Goal: Complete application form: Complete application form

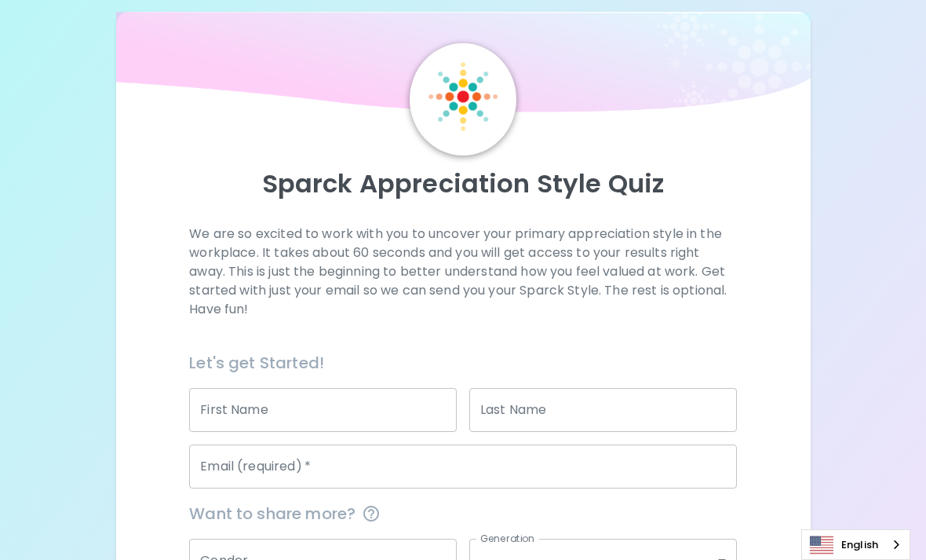
scroll to position [51, 0]
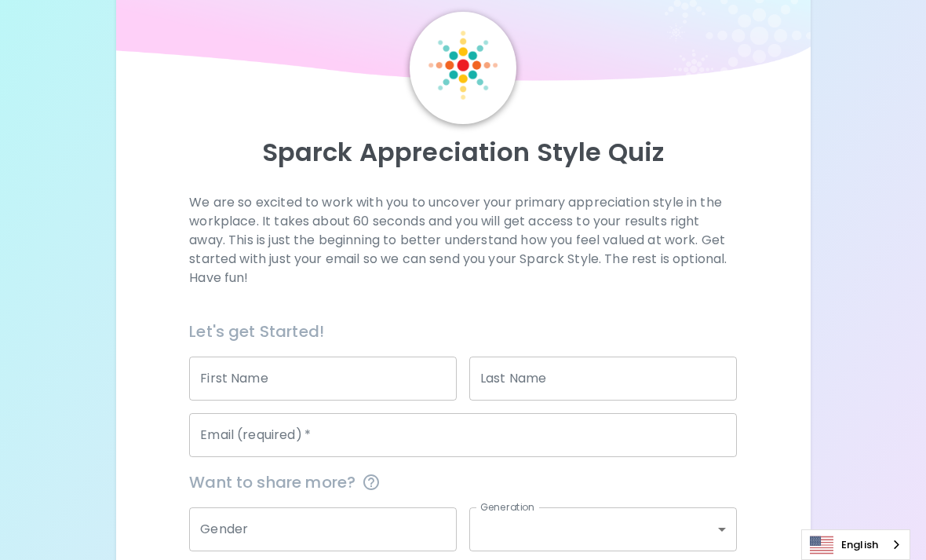
click at [334, 392] on input "First Name" at bounding box center [323, 378] width 268 height 44
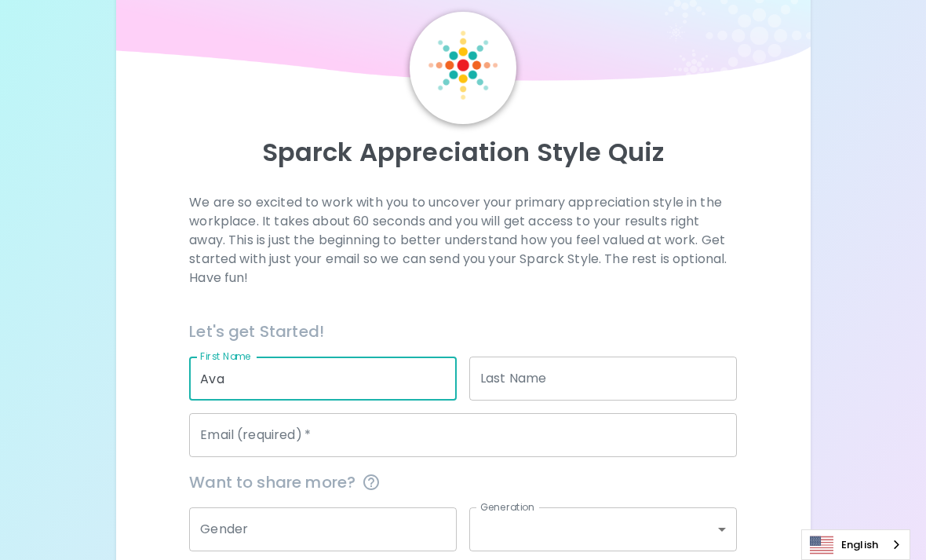
type input "Ava"
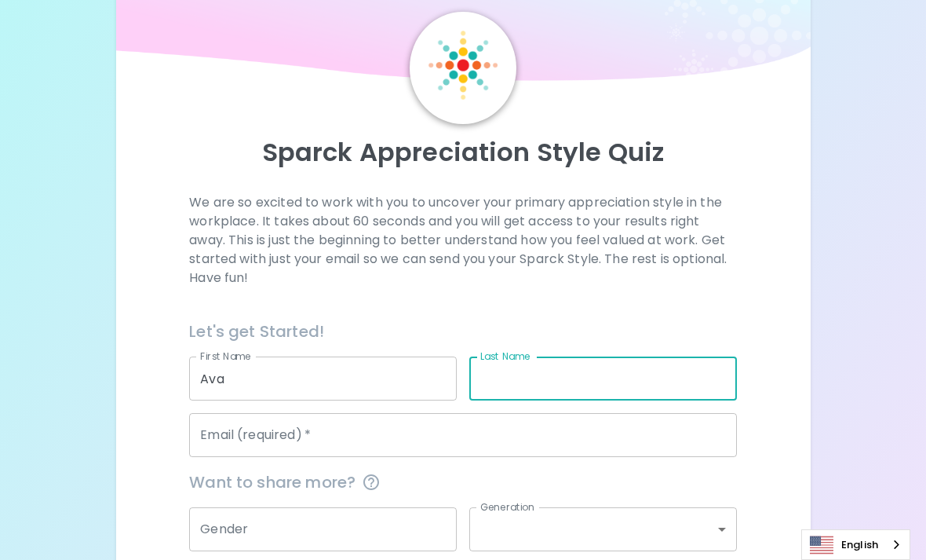
click at [604, 376] on input "Last Name" at bounding box center [603, 378] width 268 height 44
type input "[PERSON_NAME]"
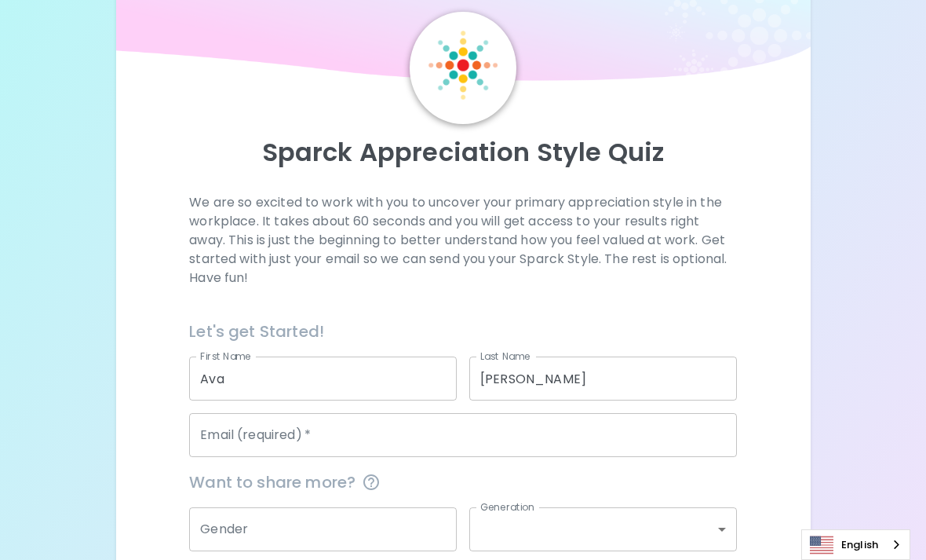
click at [524, 457] on div "Want to share more?" at bounding box center [457, 476] width 560 height 38
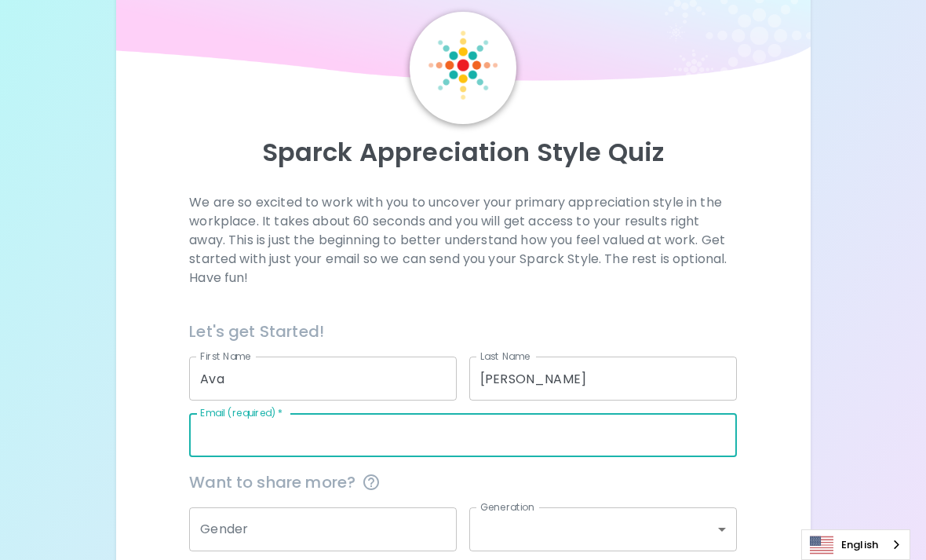
click at [518, 451] on input "Email (required)   *" at bounding box center [463, 435] width 548 height 44
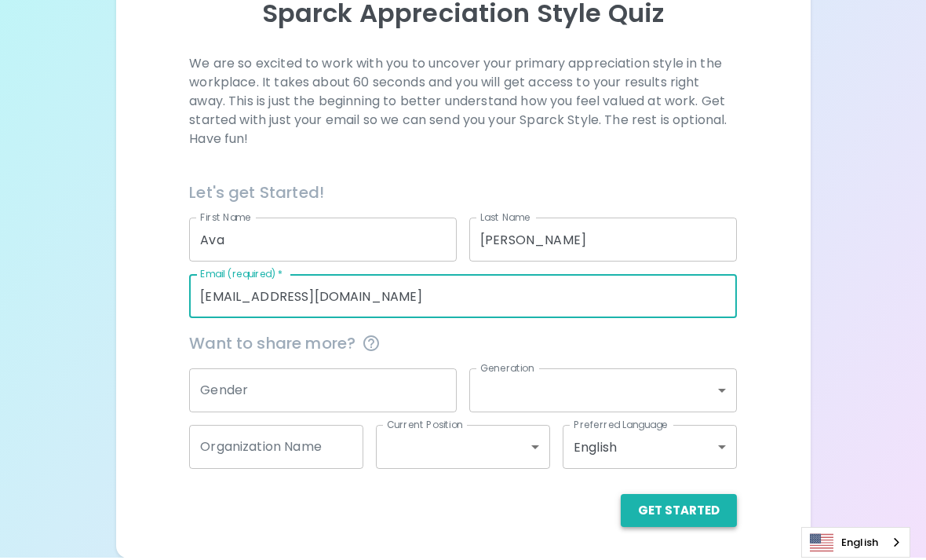
scroll to position [188, 0]
type input "[EMAIL_ADDRESS][DOMAIN_NAME]"
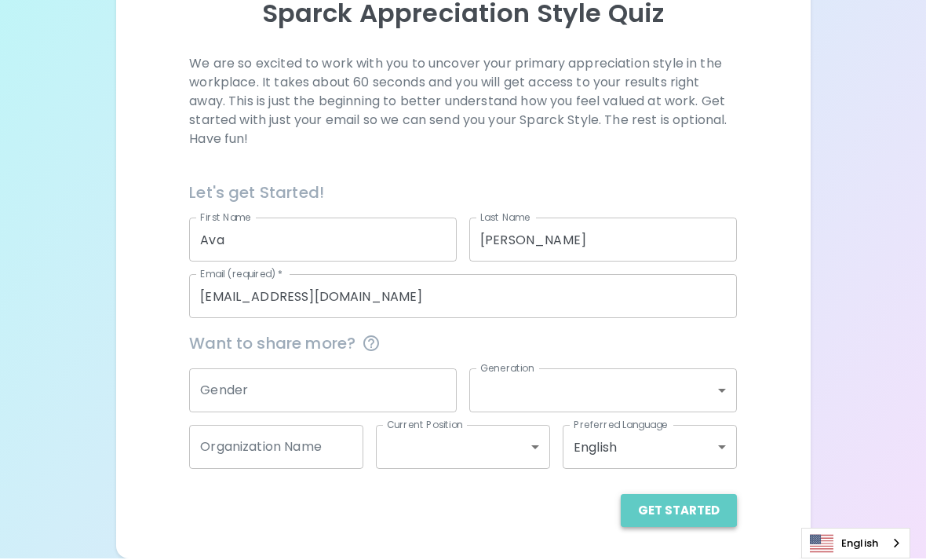
click at [682, 506] on button "Get Started" at bounding box center [679, 511] width 116 height 33
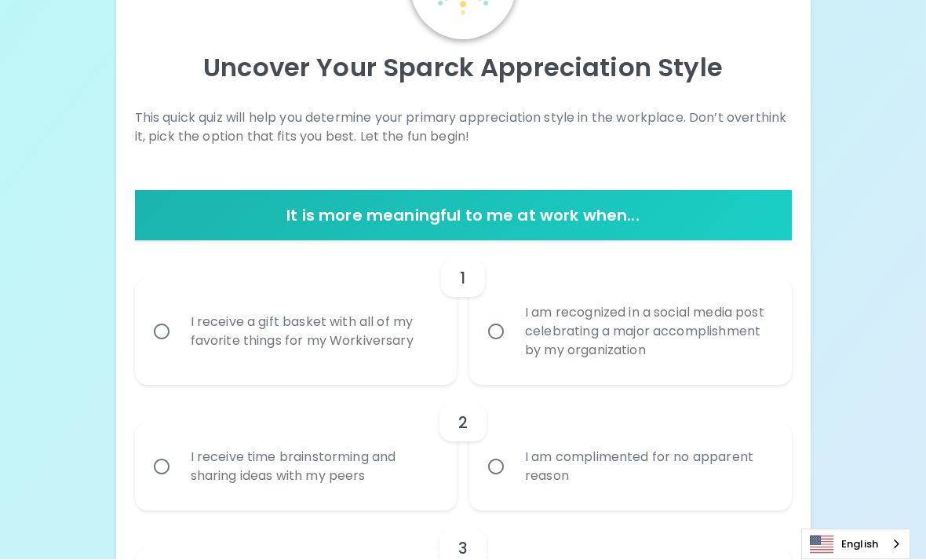
scroll to position [136, 0]
click at [416, 330] on div "I receive a gift basket with all of my favorite things for my Workiversary" at bounding box center [313, 331] width 271 height 75
click at [178, 330] on input "I receive a gift basket with all of my favorite things for my Workiversary" at bounding box center [161, 331] width 33 height 33
radio input "true"
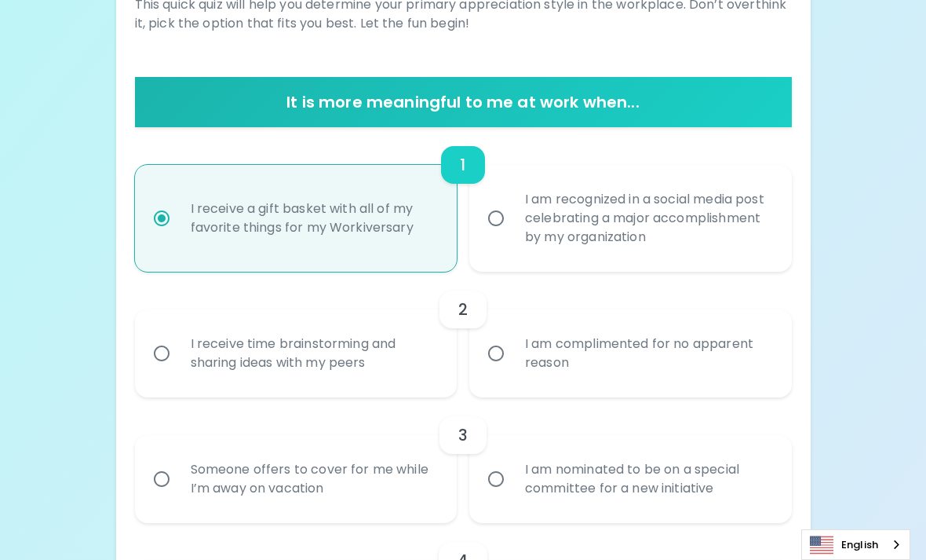
scroll to position [258, 0]
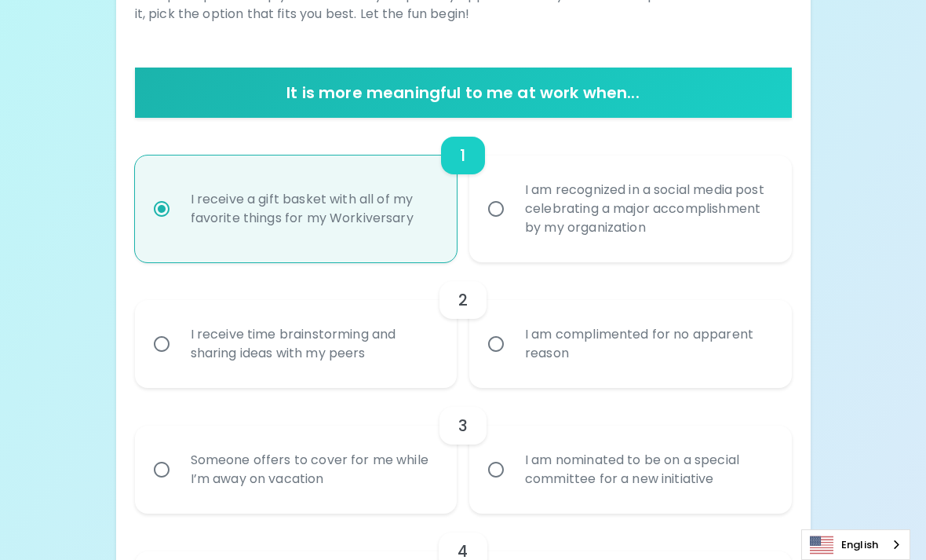
click at [402, 346] on div "I receive time brainstorming and sharing ideas with my peers" at bounding box center [313, 343] width 271 height 75
click at [178, 346] on input "I receive time brainstorming and sharing ideas with my peers" at bounding box center [161, 343] width 33 height 33
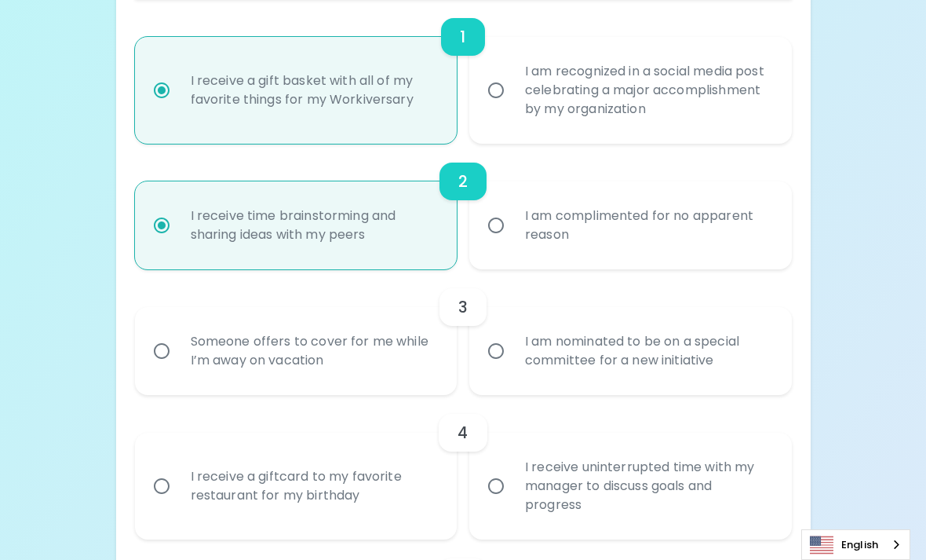
scroll to position [384, 0]
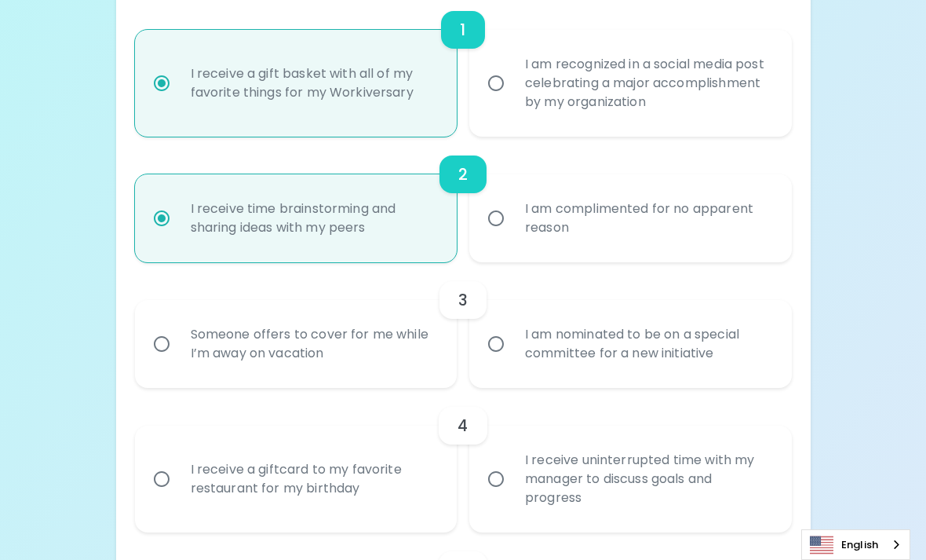
click at [540, 360] on div "I am nominated to be on a special committee for a new initiative" at bounding box center [648, 343] width 271 height 75
click at [513, 360] on input "I am nominated to be on a special committee for a new initiative" at bounding box center [496, 343] width 33 height 33
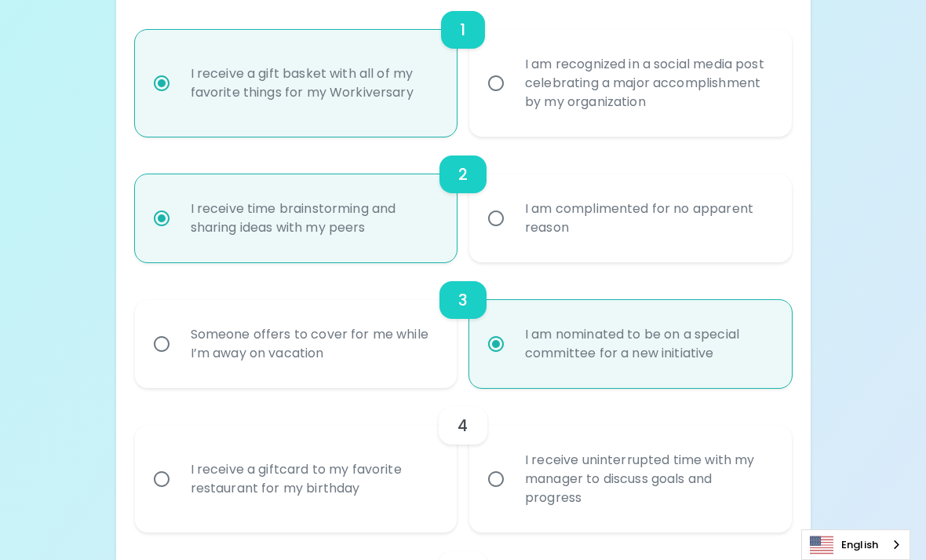
radio input "true"
radio input "false"
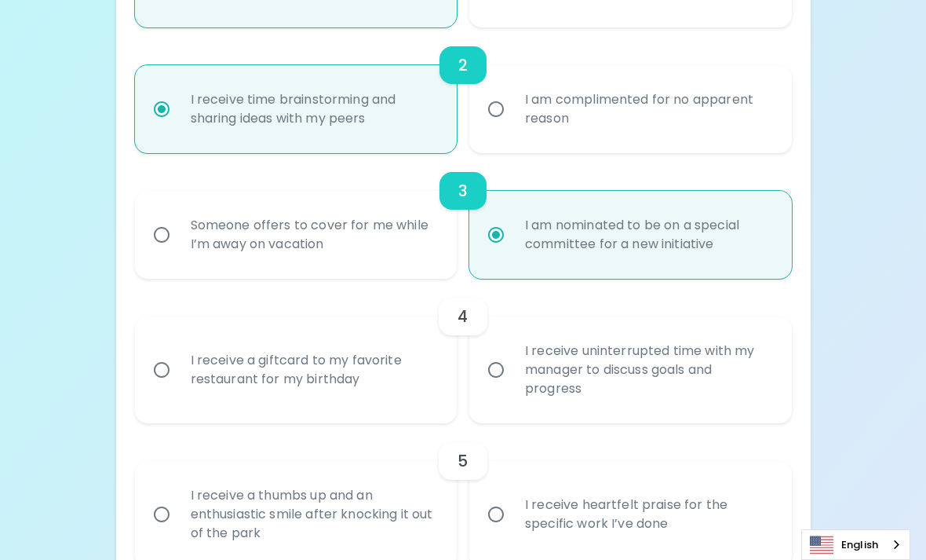
scroll to position [509, 0]
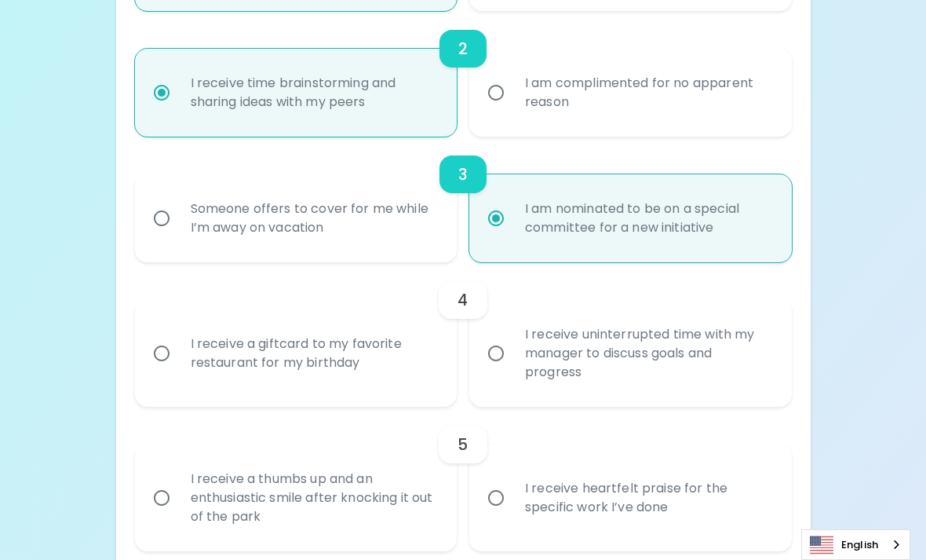
click at [540, 360] on div "I receive uninterrupted time with my manager to discuss goals and progress" at bounding box center [648, 353] width 271 height 94
click at [513, 360] on input "I receive uninterrupted time with my manager to discuss goals and progress" at bounding box center [496, 353] width 33 height 33
radio input "false"
radio input "true"
radio input "false"
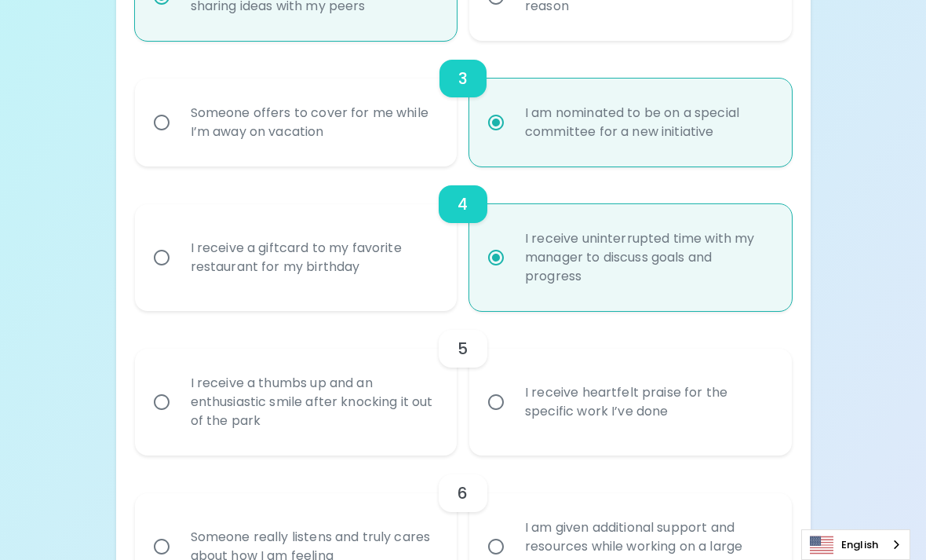
scroll to position [634, 0]
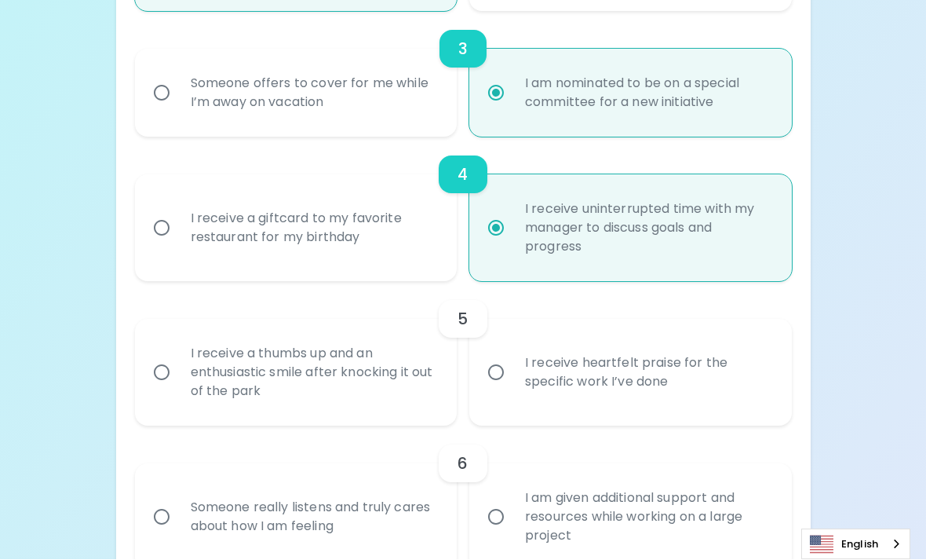
click at [540, 360] on div "I receive heartfelt praise for the specific work I’ve done" at bounding box center [648, 372] width 271 height 75
click at [513, 360] on input "I receive heartfelt praise for the specific work I’ve done" at bounding box center [496, 372] width 33 height 33
radio input "false"
radio input "true"
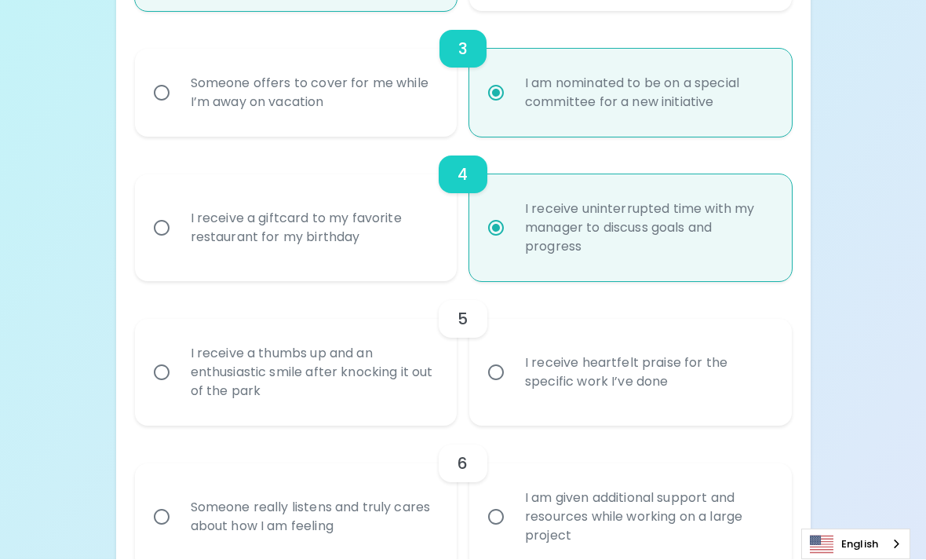
radio input "false"
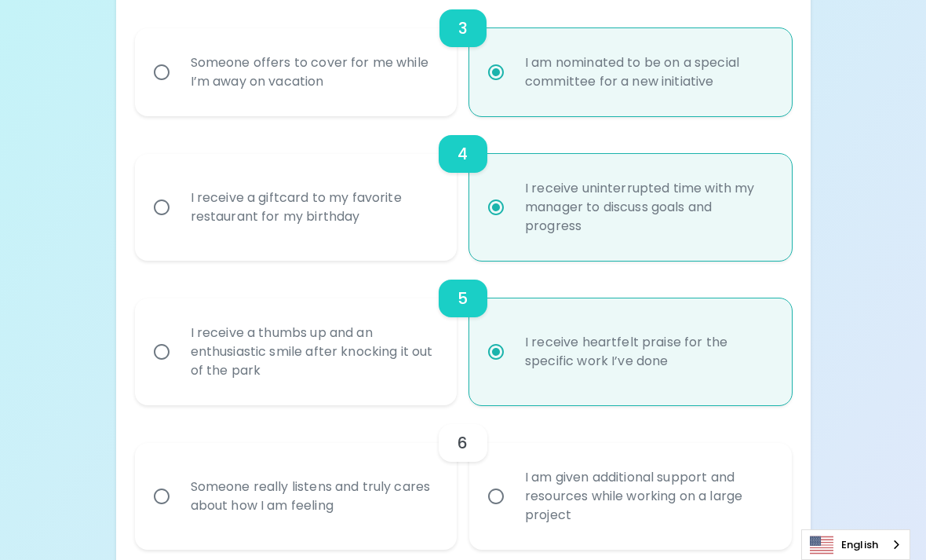
scroll to position [761, 0]
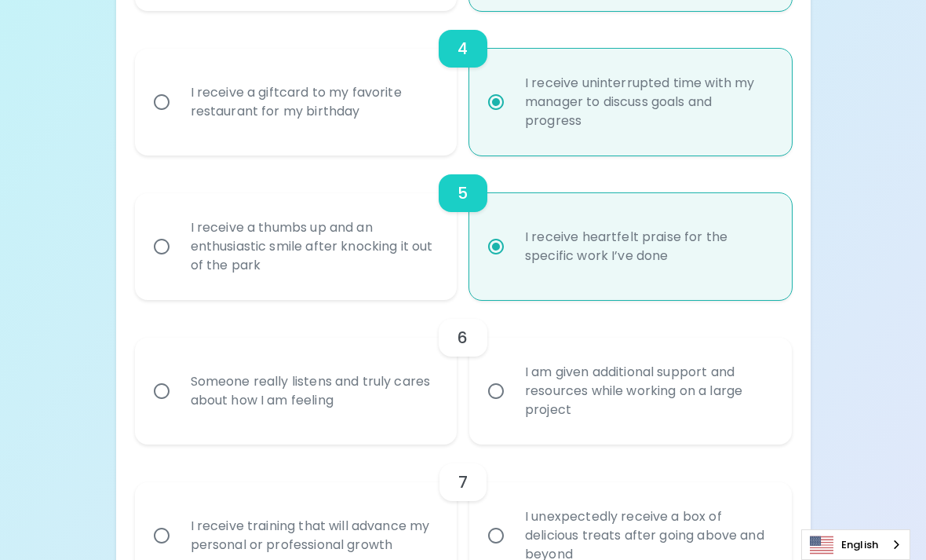
click at [379, 389] on div "Someone really listens and truly cares about how I am feeling" at bounding box center [313, 390] width 271 height 75
click at [178, 389] on input "Someone really listens and truly cares about how I am feeling" at bounding box center [161, 390] width 33 height 33
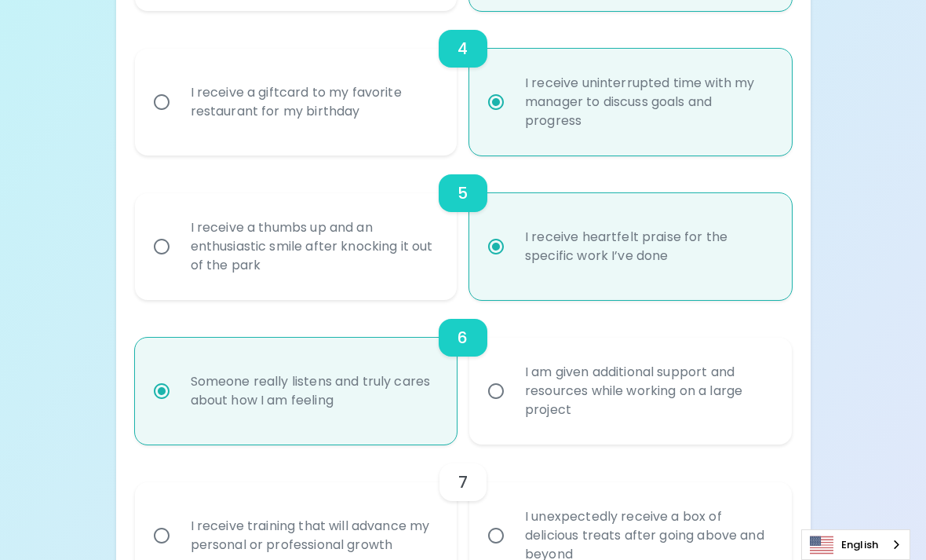
radio input "false"
radio input "true"
radio input "false"
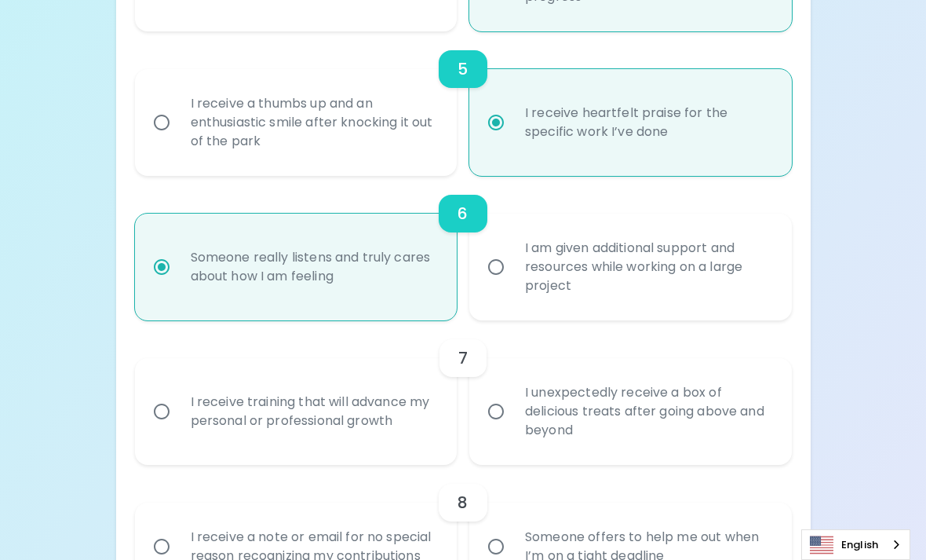
scroll to position [886, 0]
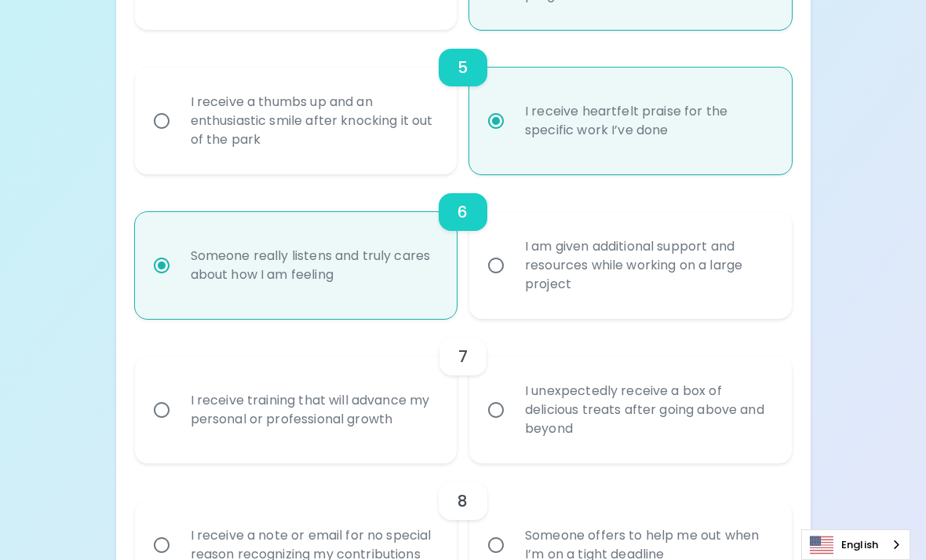
click at [379, 389] on div "I receive training that will advance my personal or professional growth" at bounding box center [313, 409] width 271 height 75
click at [178, 393] on input "I receive training that will advance my personal or professional growth" at bounding box center [161, 409] width 33 height 33
radio input "false"
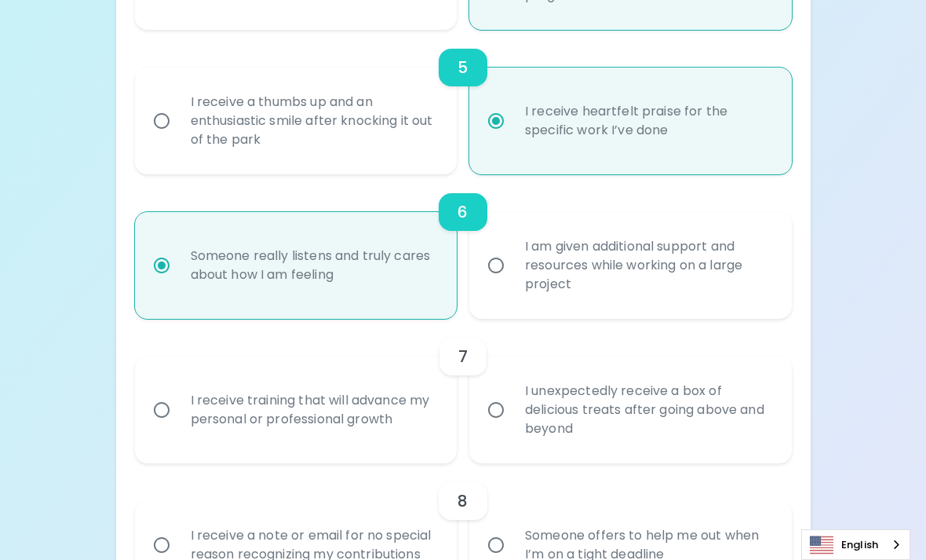
radio input "false"
radio input "true"
radio input "false"
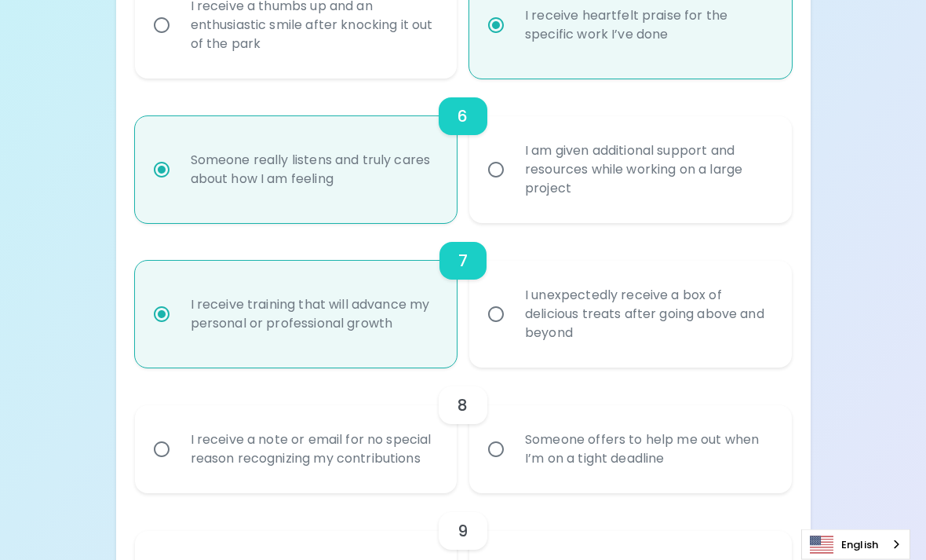
scroll to position [1011, 0]
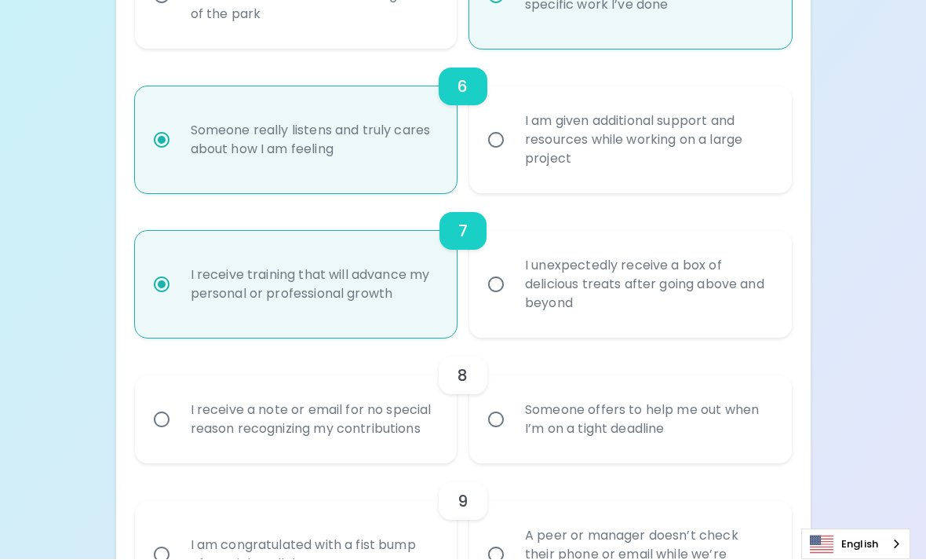
click at [566, 425] on div "Someone offers to help me out when I’m on a tight deadline" at bounding box center [648, 419] width 271 height 75
click at [513, 425] on input "Someone offers to help me out when I’m on a tight deadline" at bounding box center [496, 419] width 33 height 33
radio input "false"
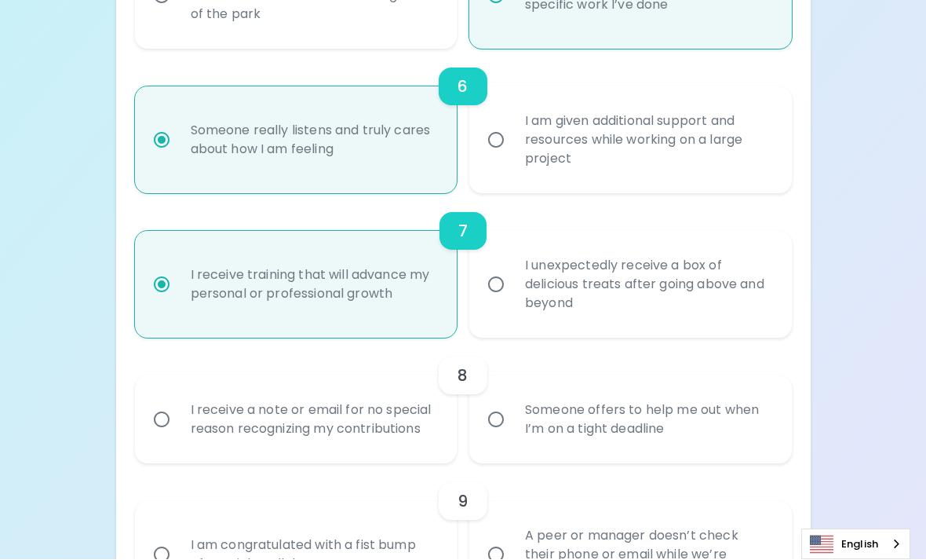
radio input "false"
radio input "true"
radio input "false"
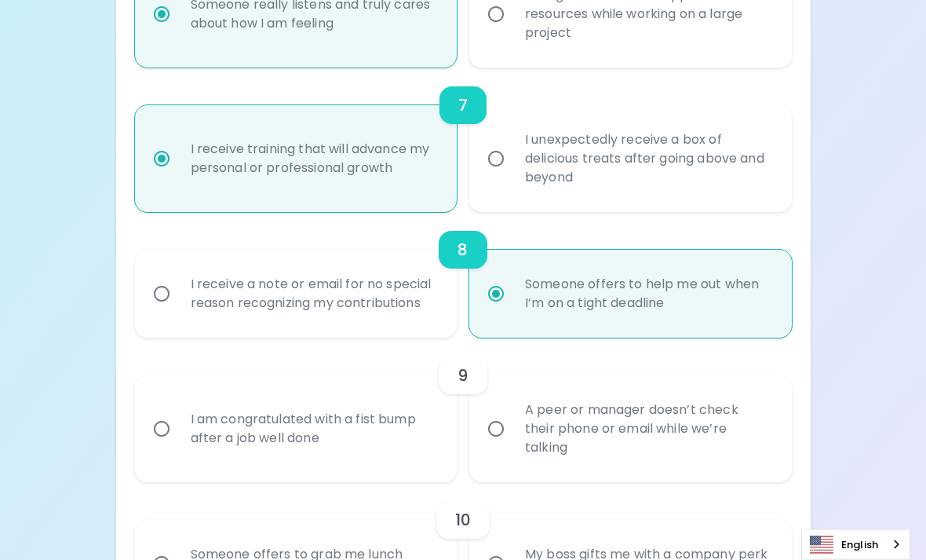
scroll to position [1137, 0]
click at [381, 422] on div "I am congratulated with a fist bump after a job well done" at bounding box center [313, 428] width 271 height 75
click at [178, 422] on input "I am congratulated with a fist bump after a job well done" at bounding box center [161, 428] width 33 height 33
radio input "false"
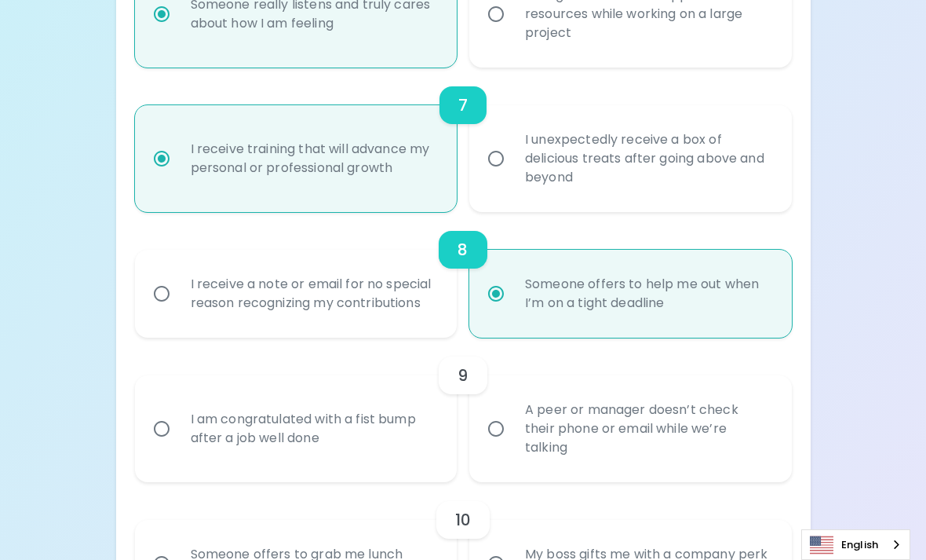
radio input "false"
radio input "true"
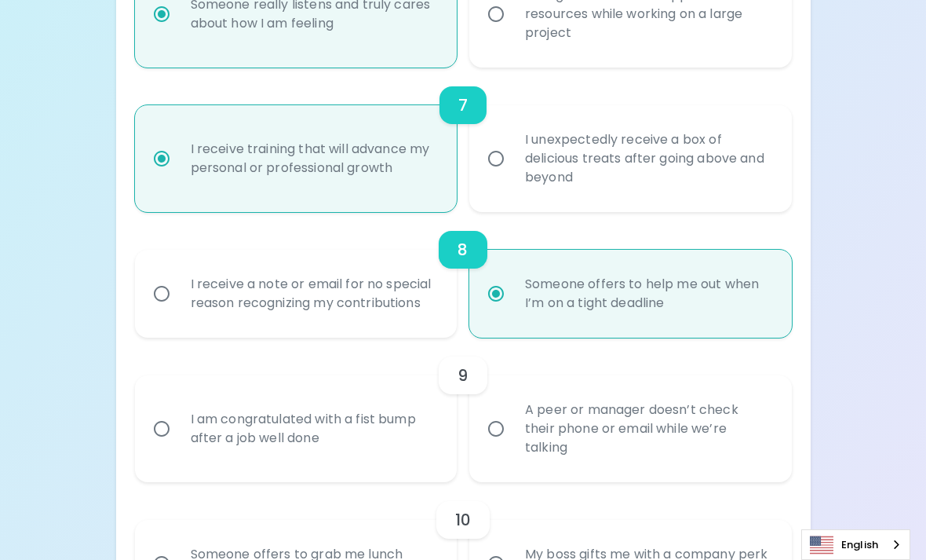
radio input "false"
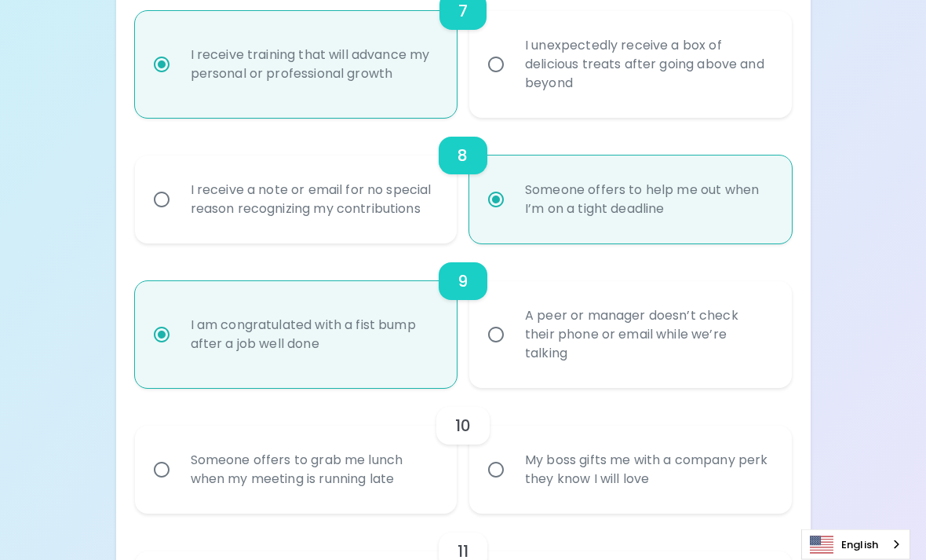
scroll to position [1263, 0]
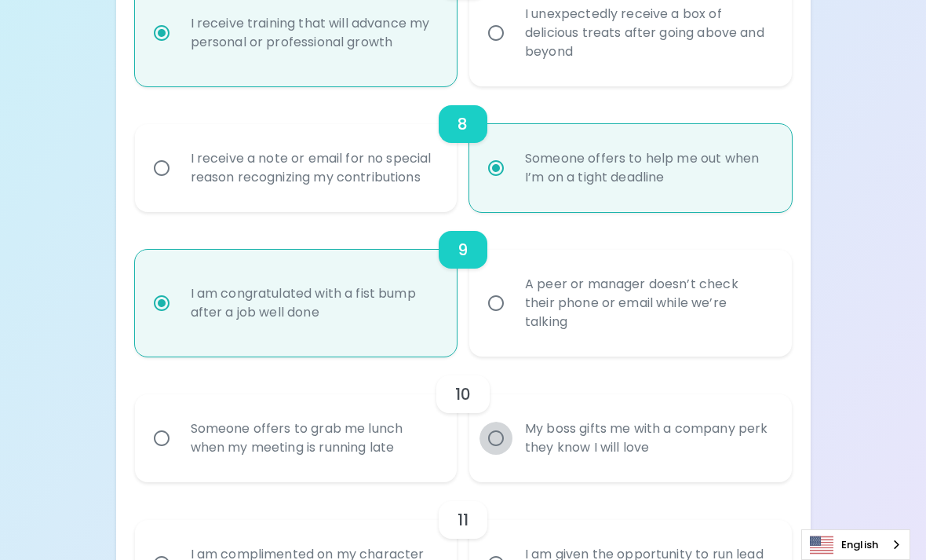
click at [491, 423] on input "My boss gifts me with a company perk they know I will love" at bounding box center [496, 438] width 33 height 33
radio input "false"
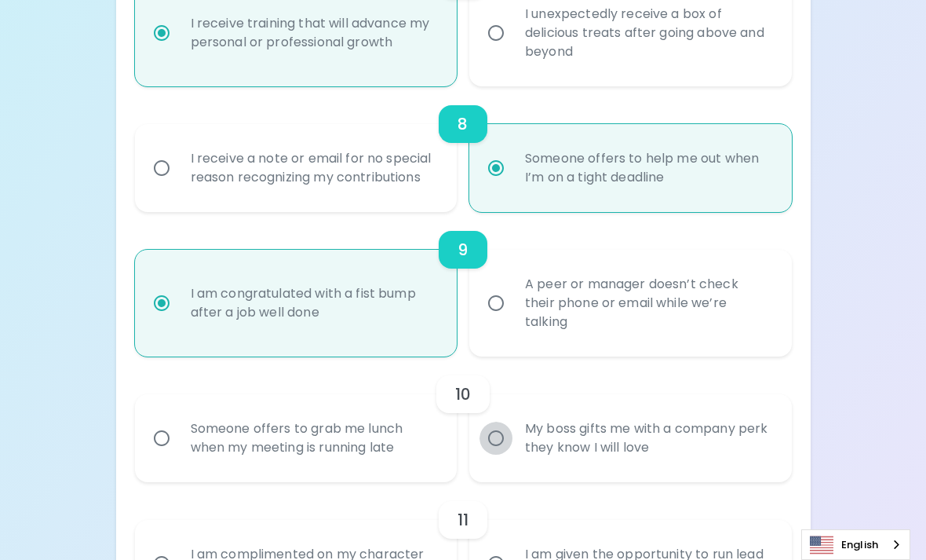
radio input "false"
radio input "true"
radio input "false"
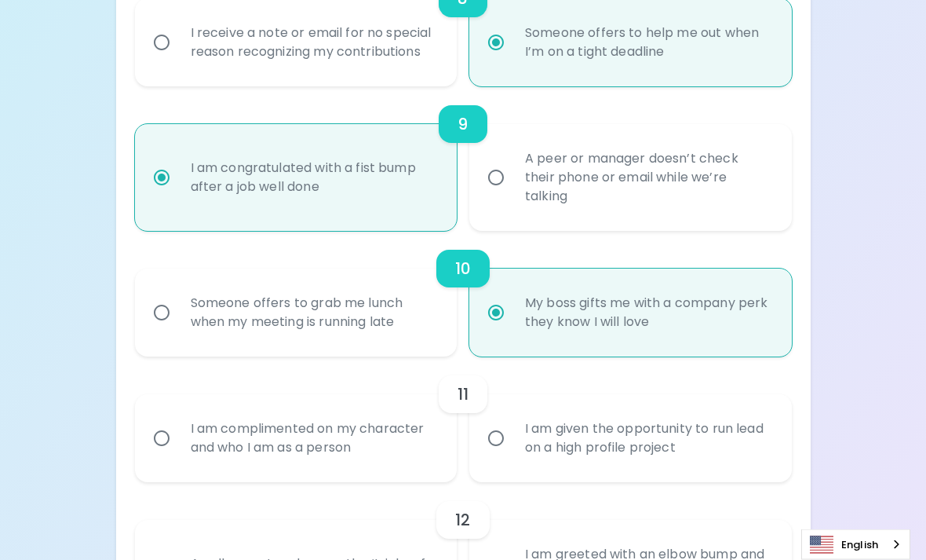
scroll to position [1389, 0]
click at [491, 423] on input "I am given the opportunity to run lead on a high profile project" at bounding box center [496, 438] width 33 height 33
radio input "false"
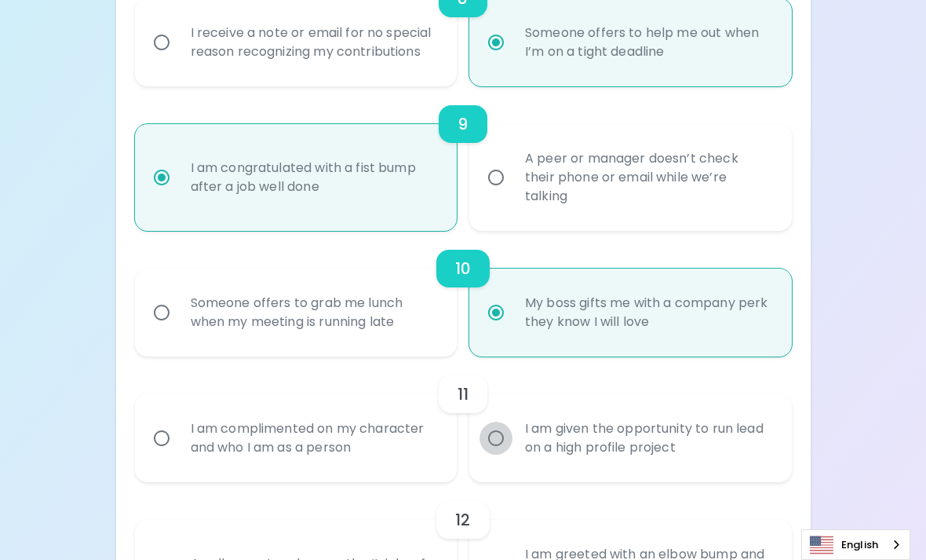
radio input "false"
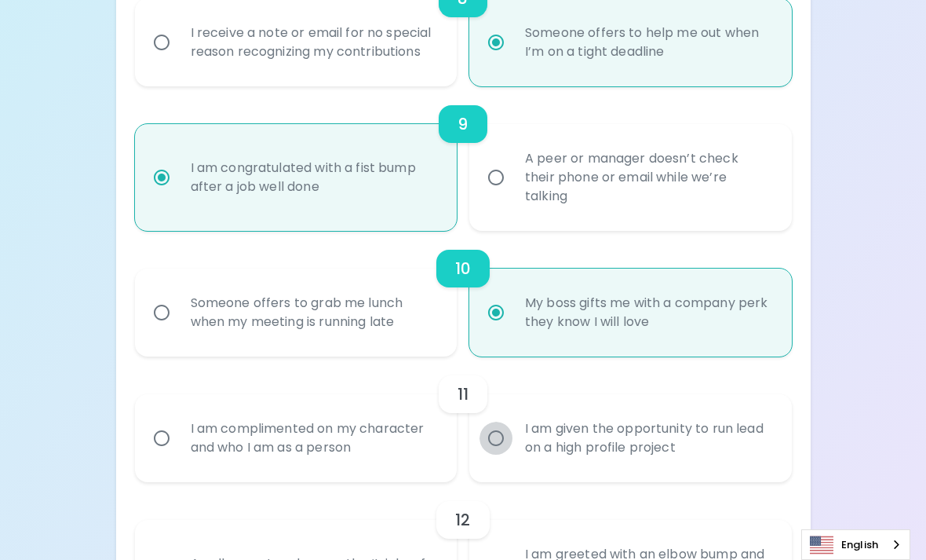
radio input "true"
radio input "false"
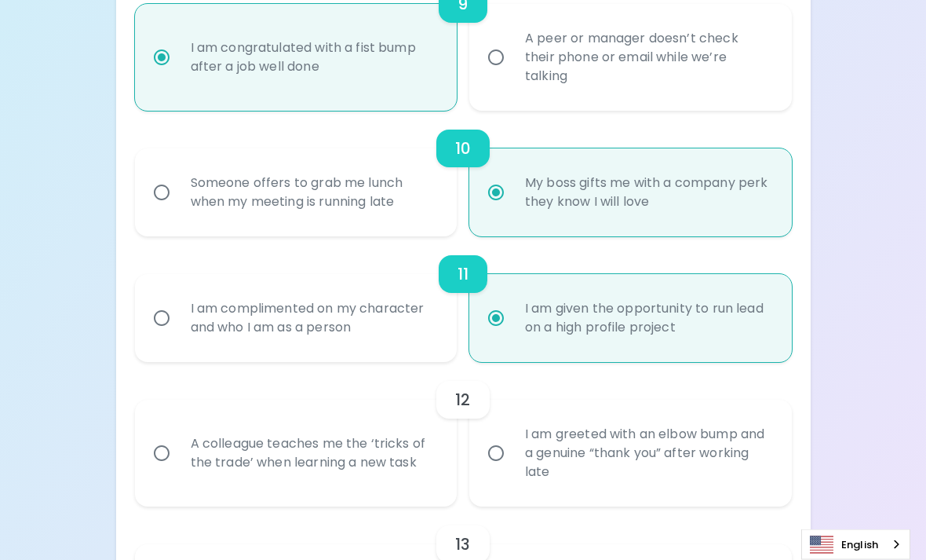
scroll to position [1514, 0]
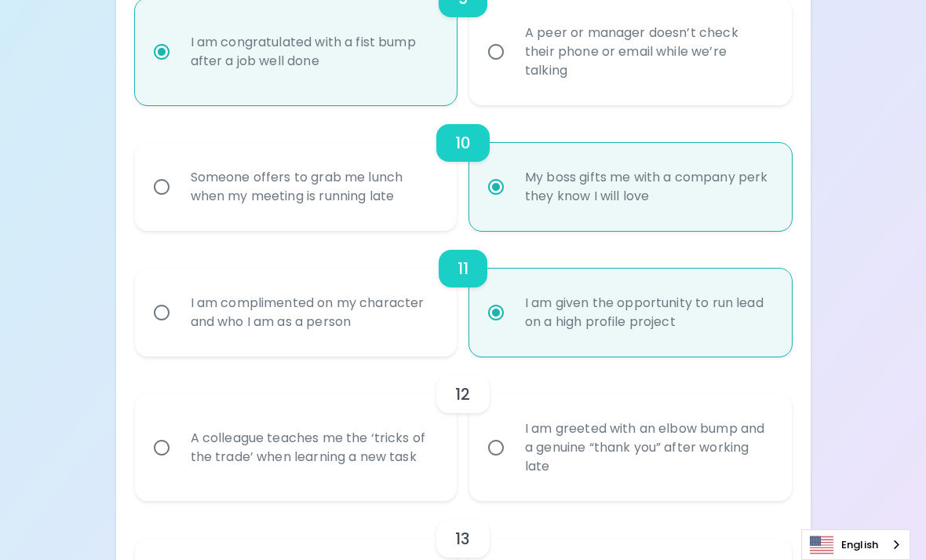
click at [378, 356] on div "12 A colleague teaches me the ‘tricks of the trade’ when learning a new task I …" at bounding box center [463, 428] width 657 height 144
click at [375, 327] on div "I am complimented on my character and who I am as a person" at bounding box center [313, 312] width 271 height 75
click at [178, 327] on input "I am complimented on my character and who I am as a person" at bounding box center [161, 312] width 33 height 33
radio input "false"
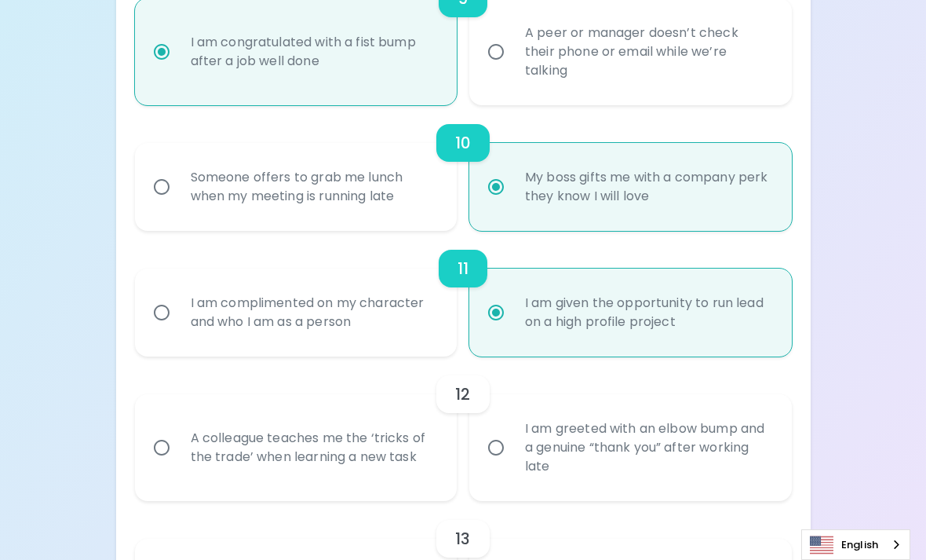
radio input "false"
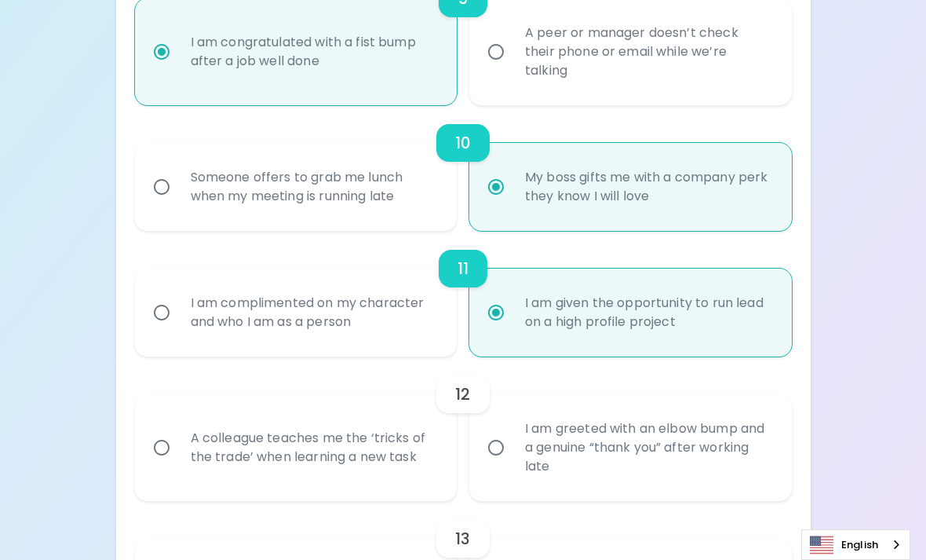
radio input "false"
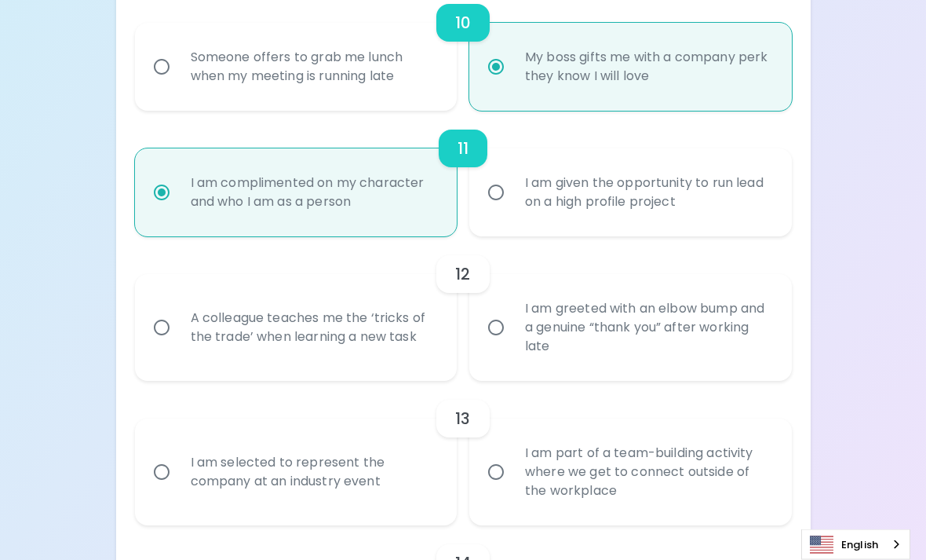
scroll to position [1636, 0]
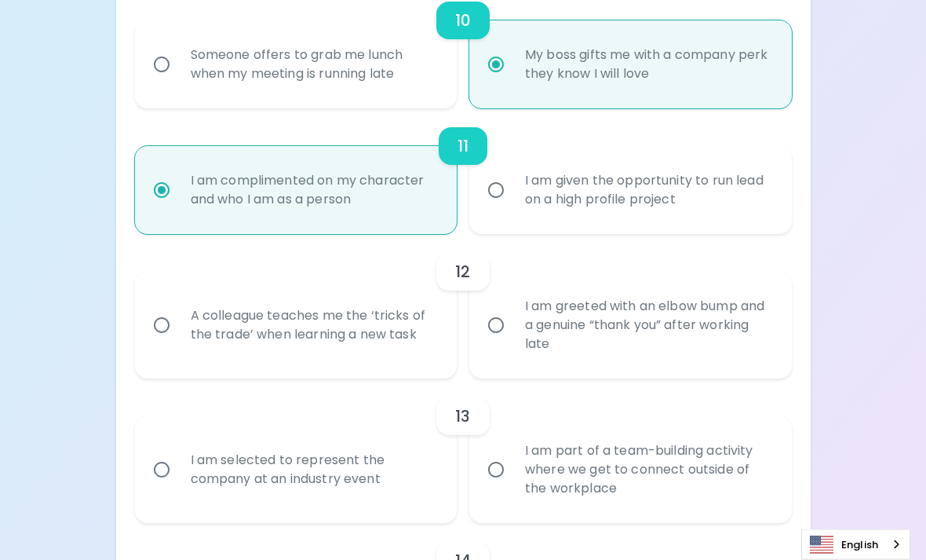
click at [388, 328] on div "A colleague teaches me the ‘tricks of the trade’ when learning a new task" at bounding box center [313, 325] width 271 height 75
click at [178, 328] on input "A colleague teaches me the ‘tricks of the trade’ when learning a new task" at bounding box center [161, 325] width 33 height 33
radio input "false"
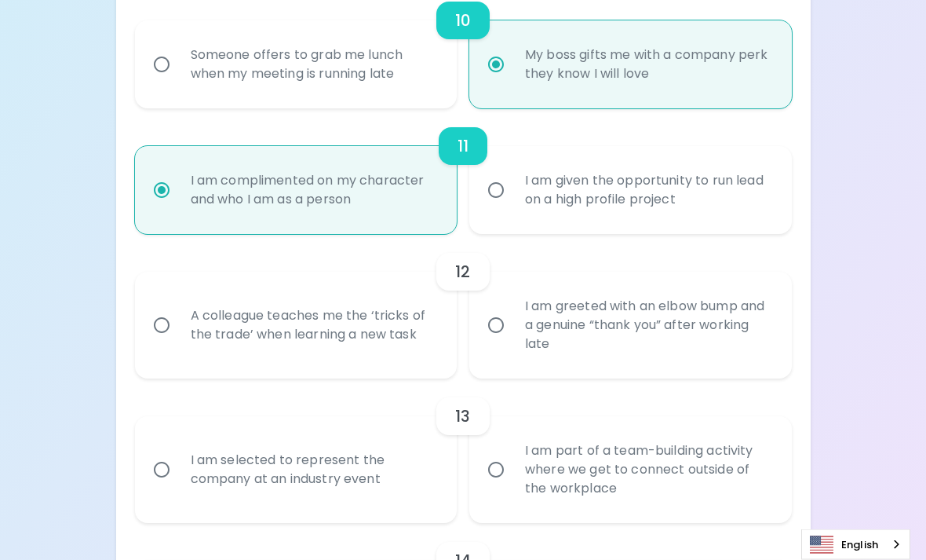
radio input "false"
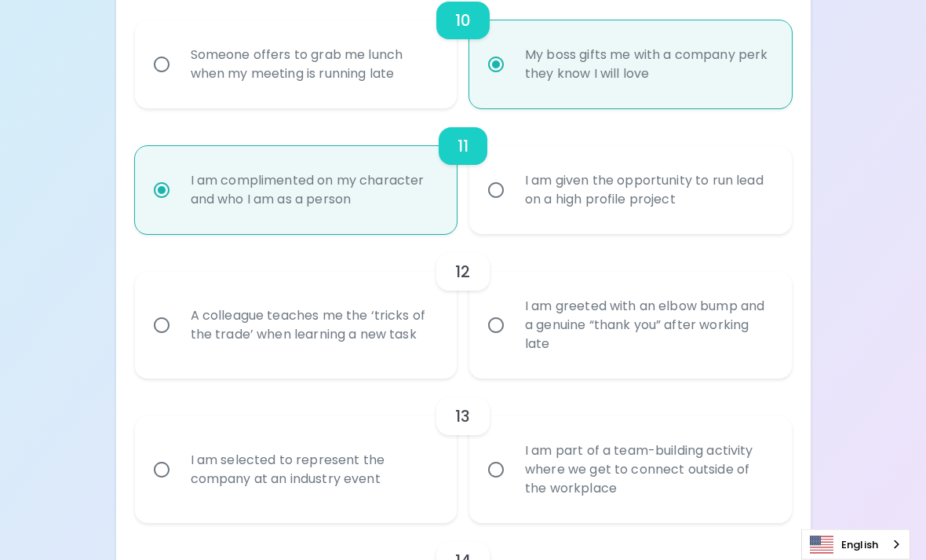
radio input "false"
radio input "true"
radio input "false"
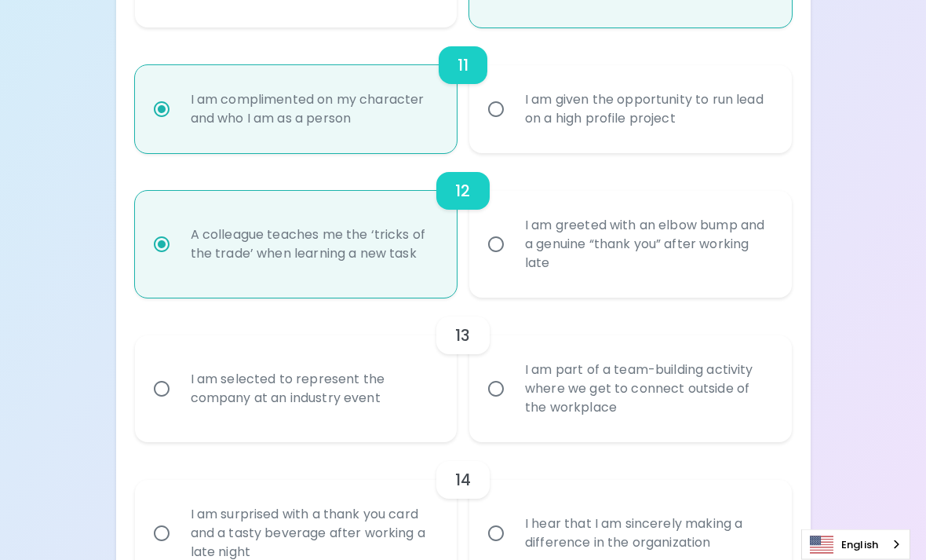
scroll to position [1761, 0]
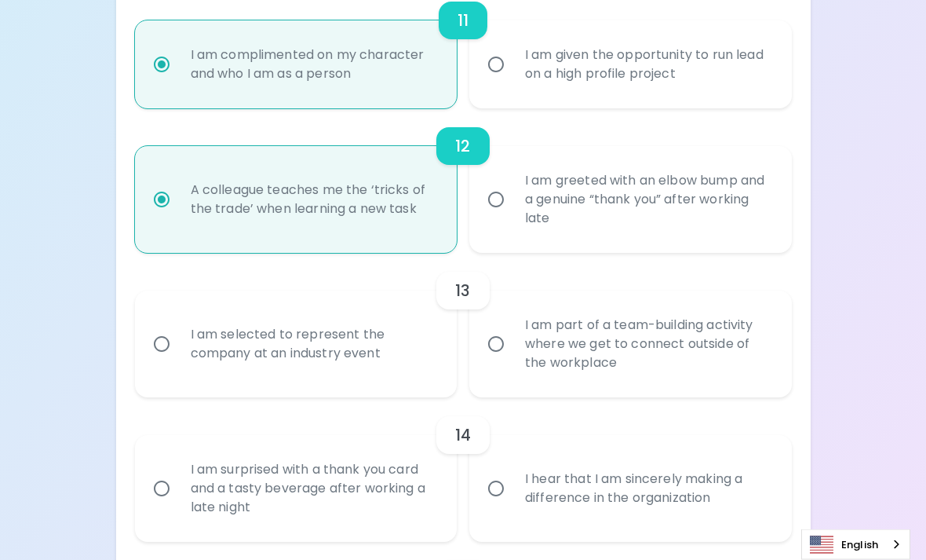
click at [579, 331] on div "I am part of a team-building activity where we get to connect outside of the wo…" at bounding box center [648, 345] width 271 height 94
click at [513, 331] on input "I am part of a team-building activity where we get to connect outside of the wo…" at bounding box center [496, 344] width 33 height 33
radio input "false"
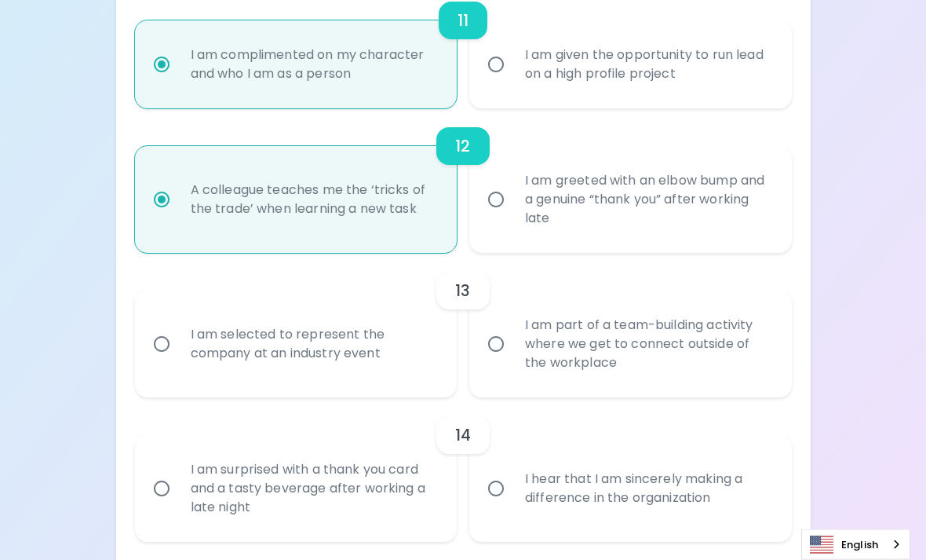
radio input "false"
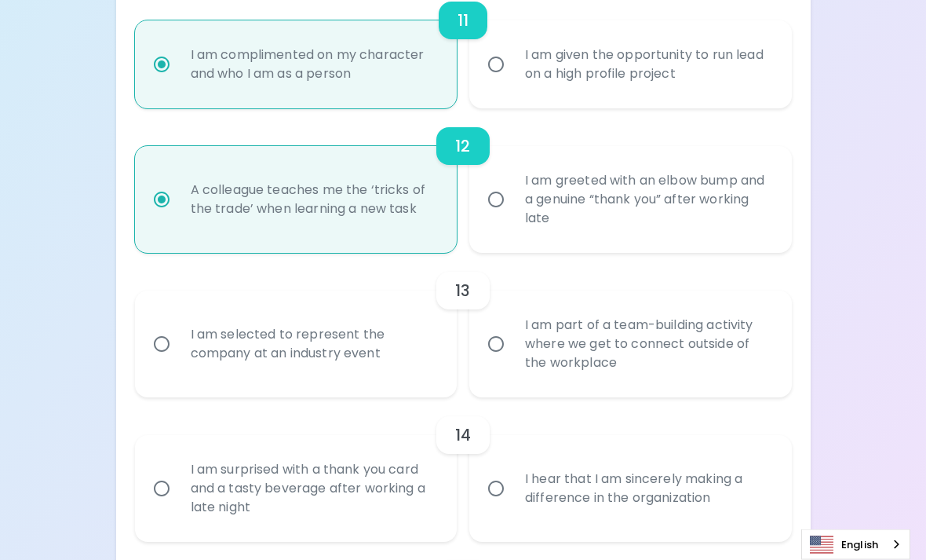
radio input "false"
radio input "true"
radio input "false"
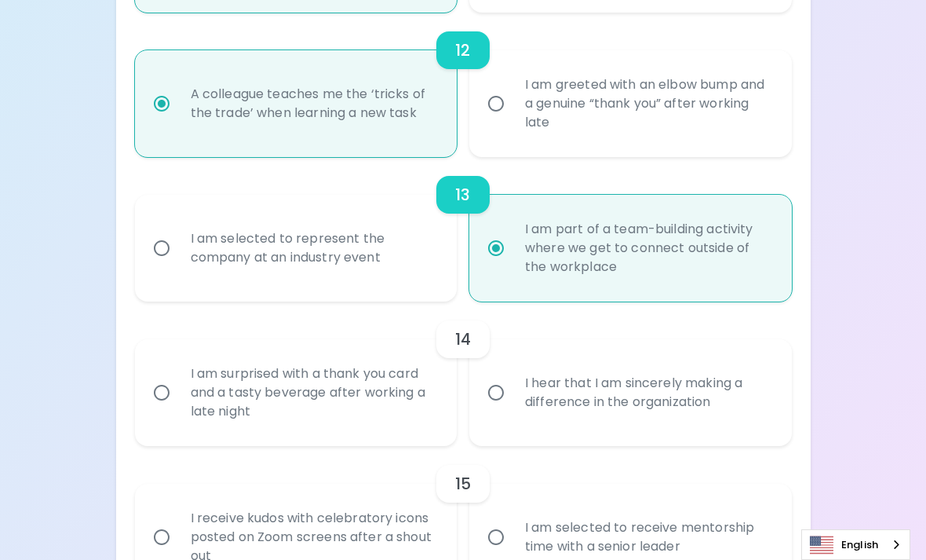
scroll to position [1887, 0]
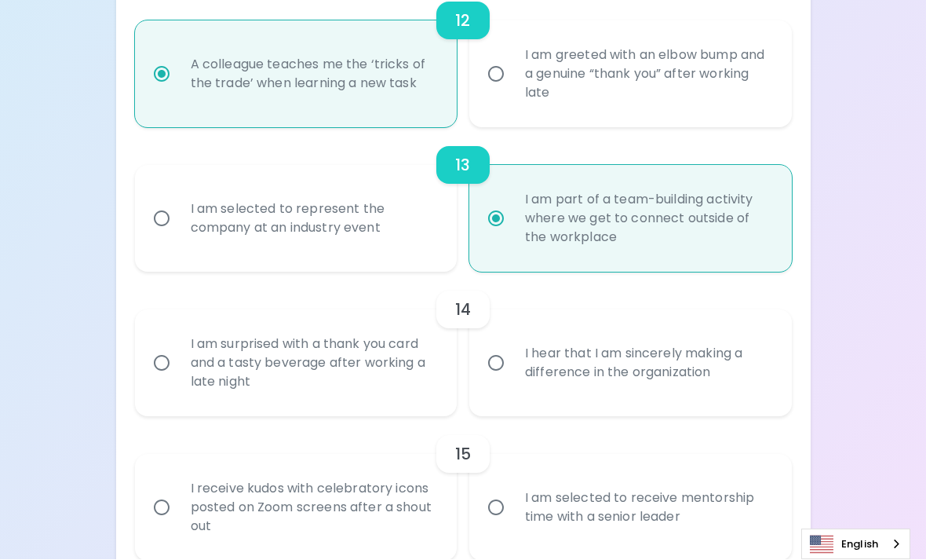
click at [579, 331] on div "I hear that I am sincerely making a difference in the organization" at bounding box center [648, 363] width 271 height 75
click at [513, 347] on input "I hear that I am sincerely making a difference in the organization" at bounding box center [496, 363] width 33 height 33
radio input "false"
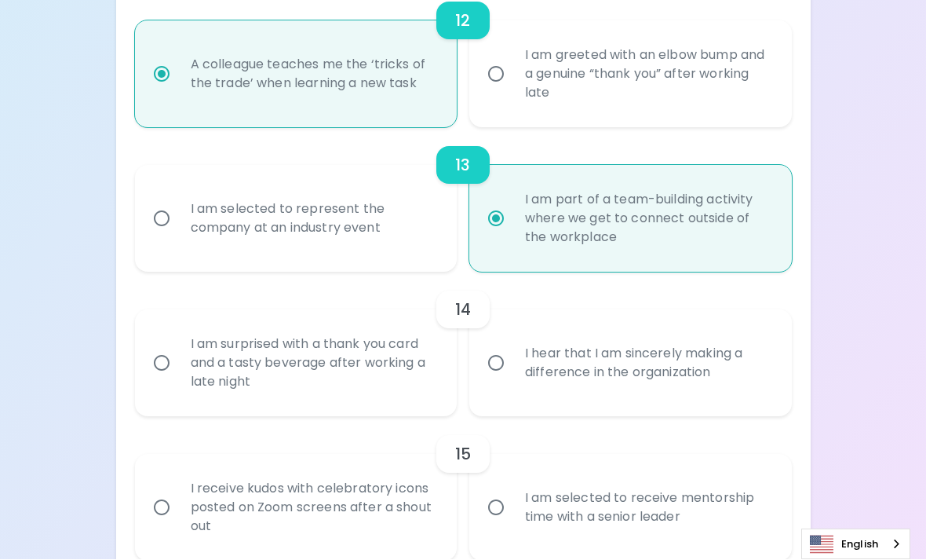
radio input "false"
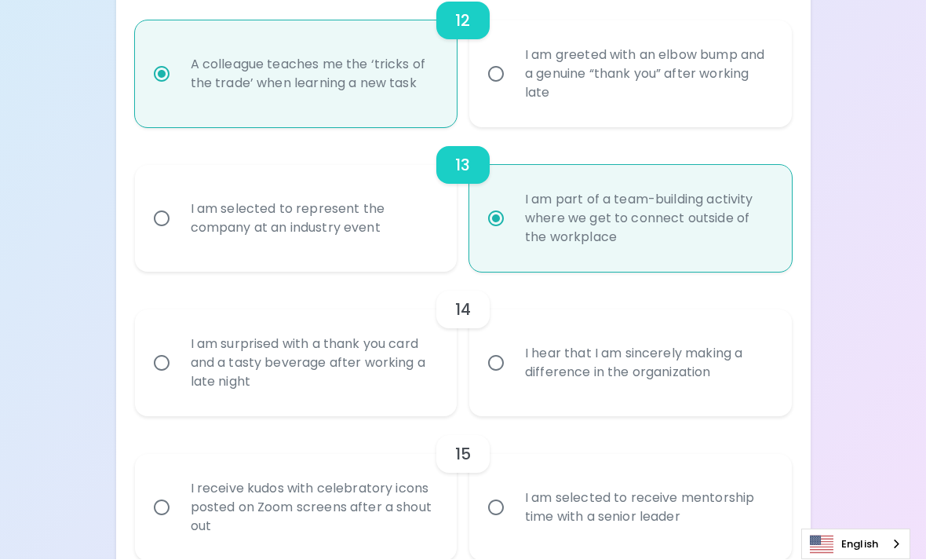
radio input "false"
radio input "true"
radio input "false"
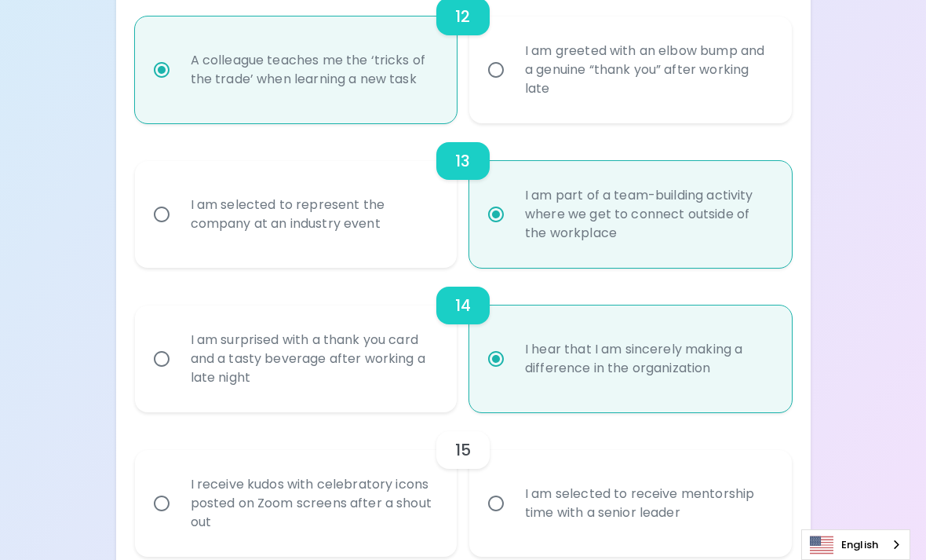
scroll to position [1893, 0]
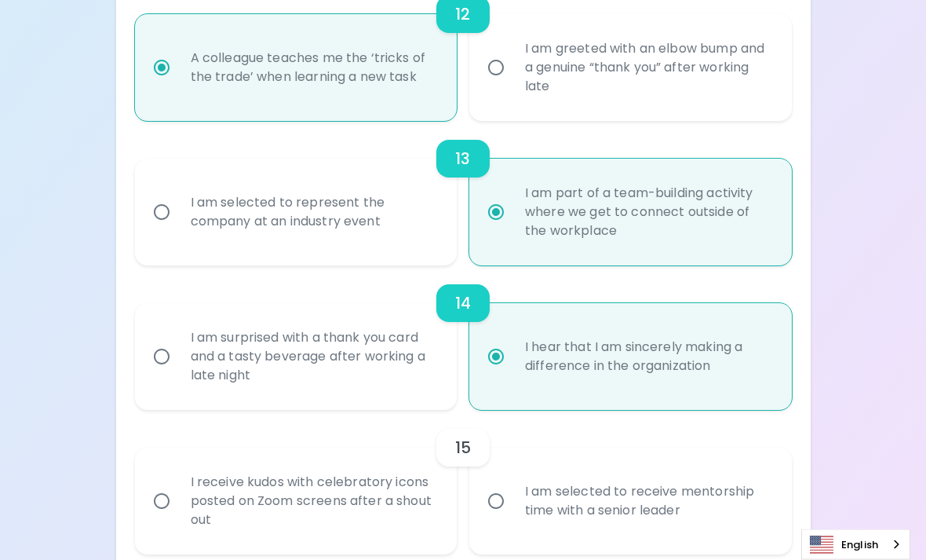
click at [549, 476] on div "I am selected to receive mentorship time with a senior leader" at bounding box center [648, 501] width 271 height 75
click at [513, 485] on input "I am selected to receive mentorship time with a senior leader" at bounding box center [496, 501] width 33 height 33
radio input "false"
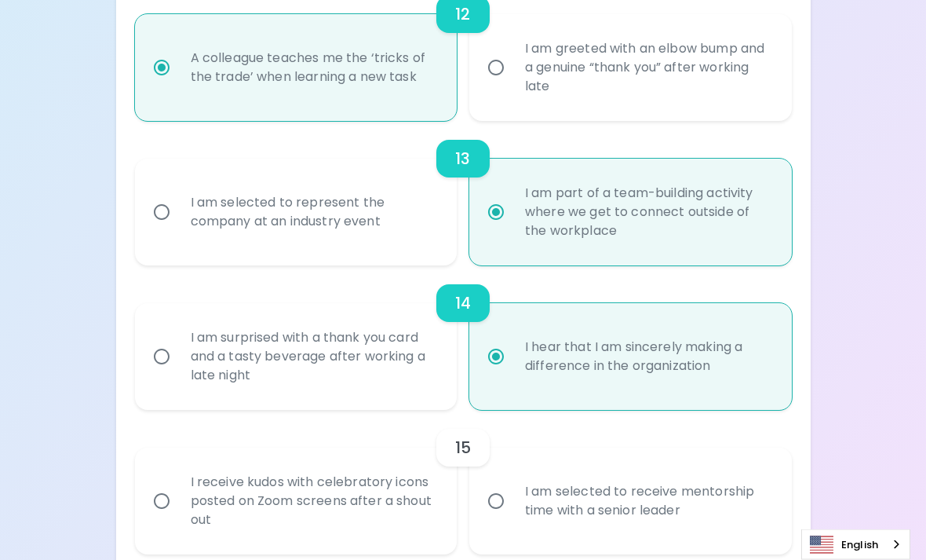
radio input "false"
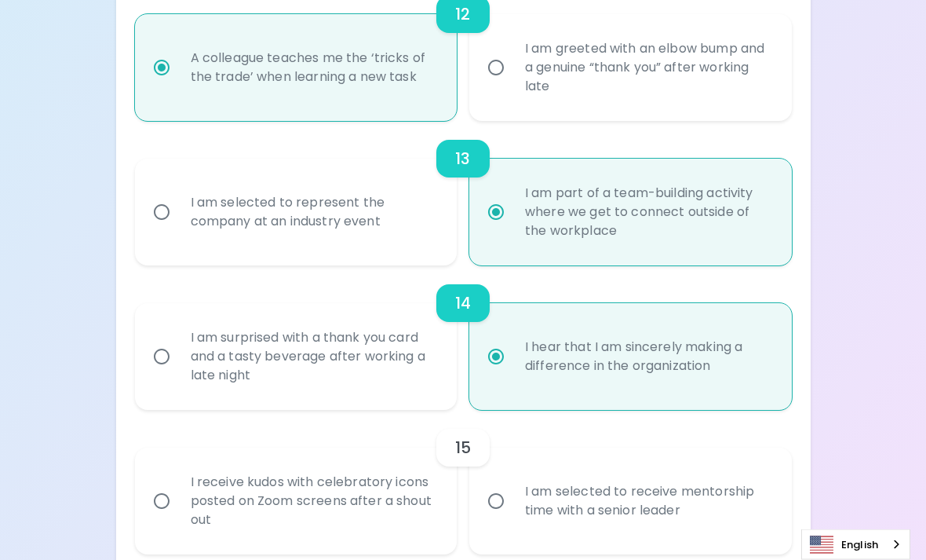
radio input "false"
radio input "true"
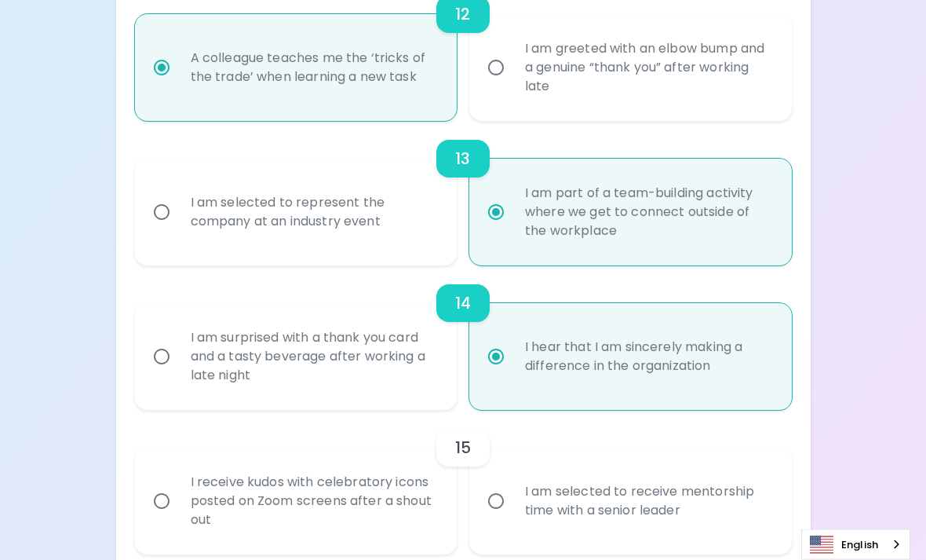
radio input "false"
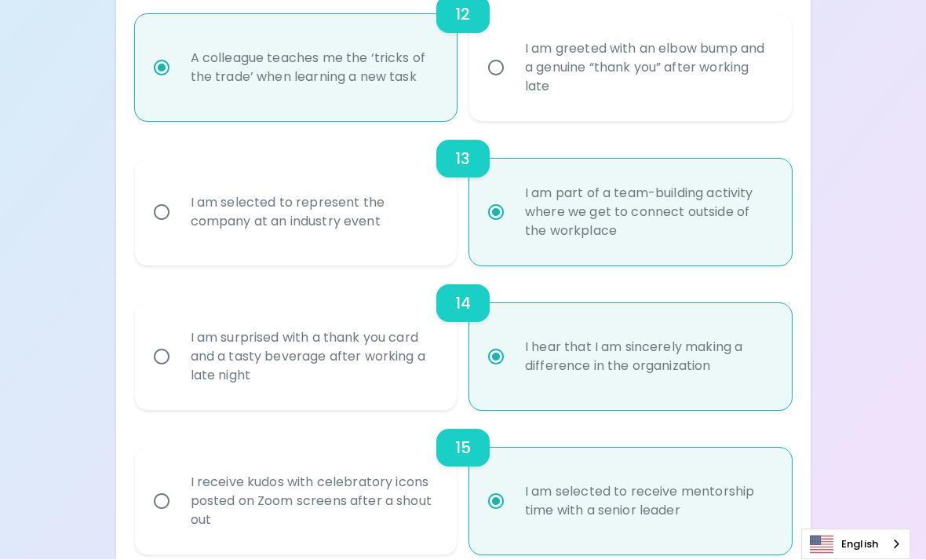
radio input "false"
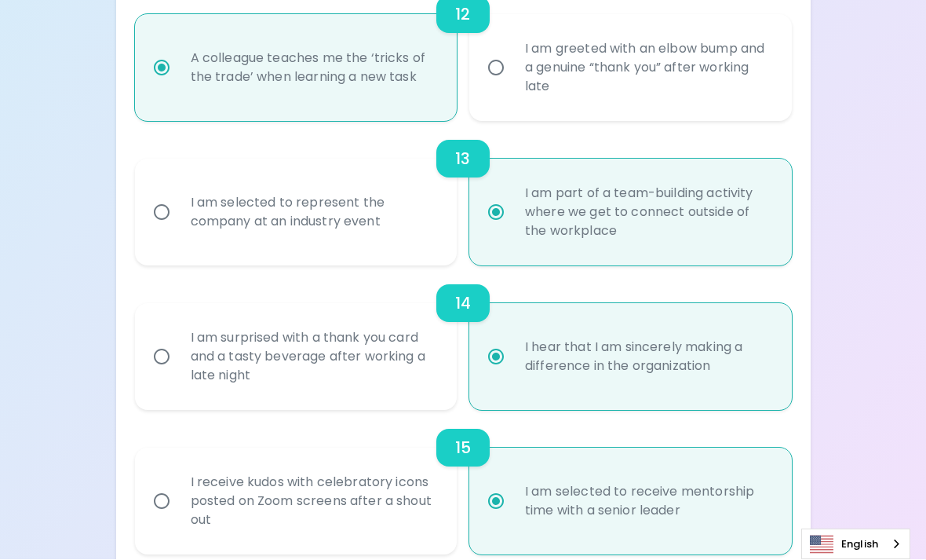
radio input "false"
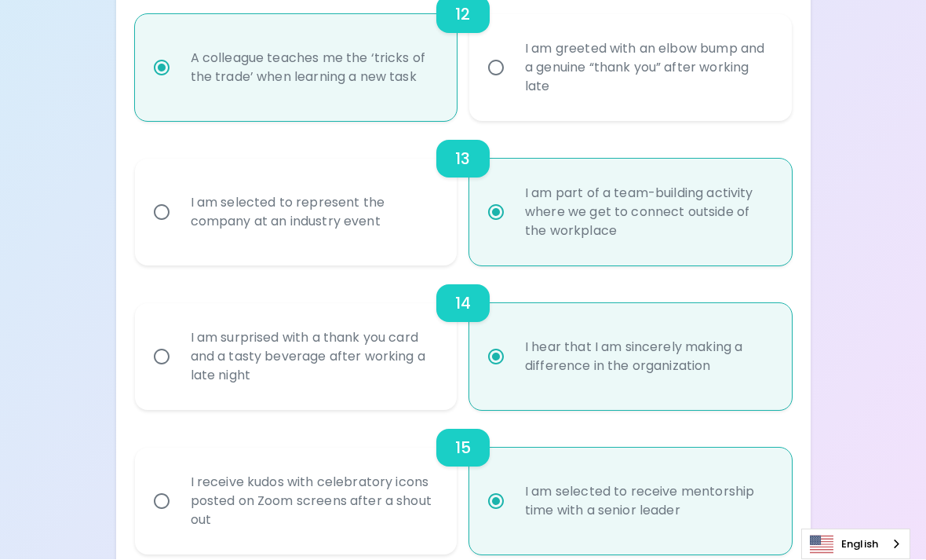
radio input "false"
radio input "true"
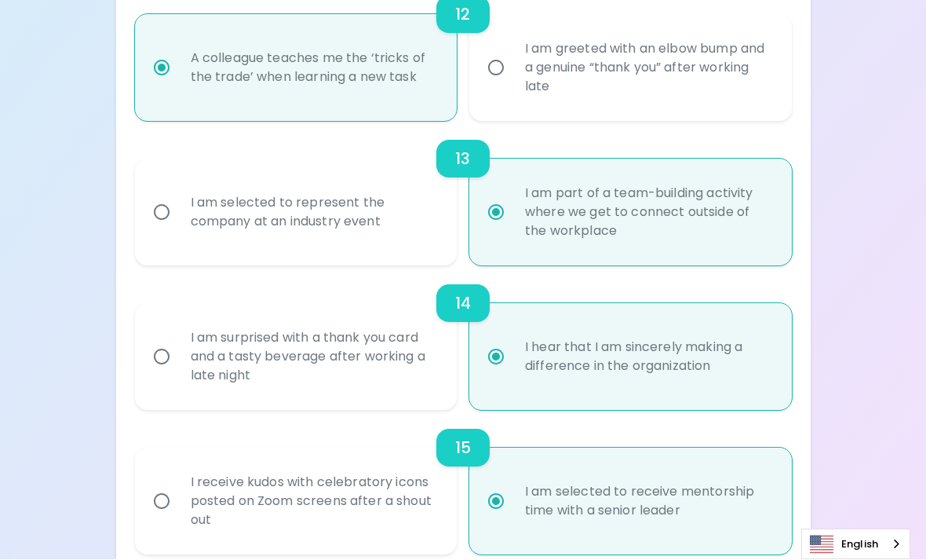
radio input "false"
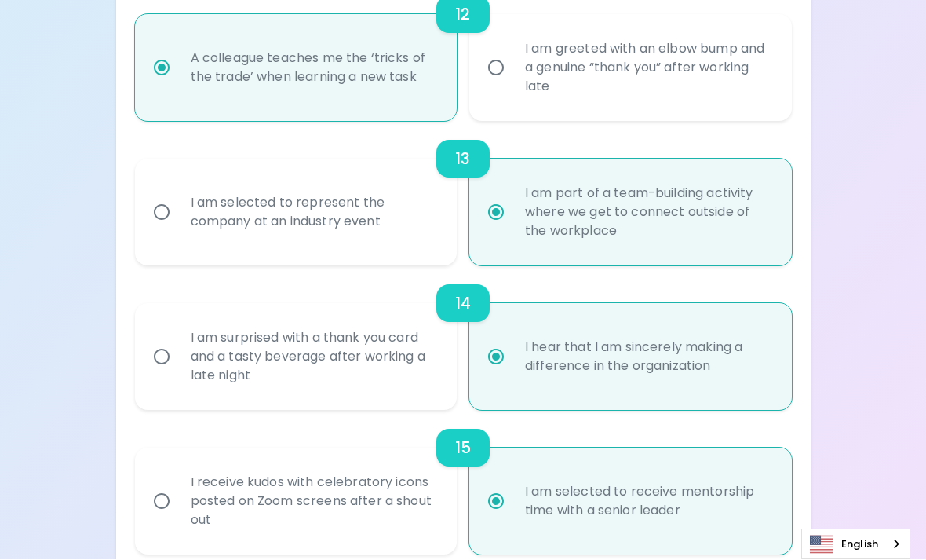
radio input "false"
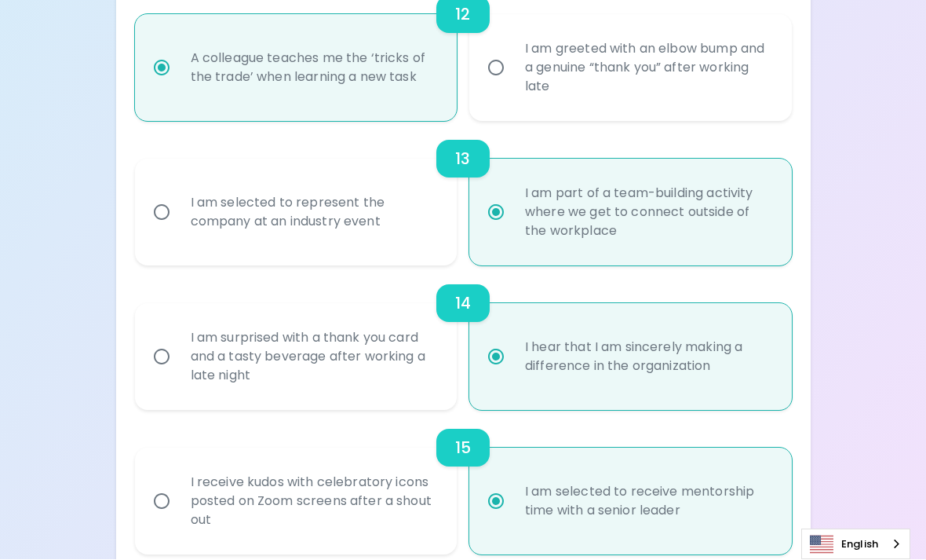
radio input "false"
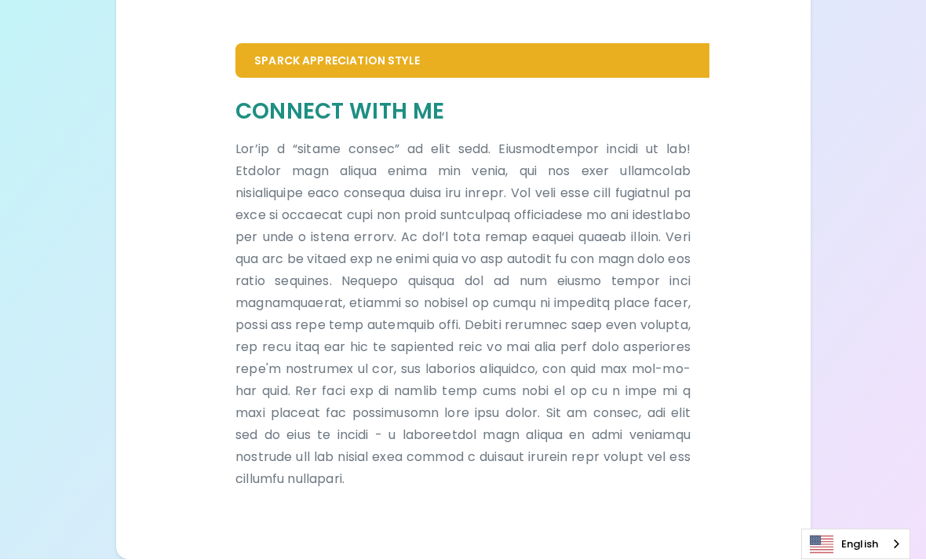
scroll to position [341, 0]
